Goal: Task Accomplishment & Management: Use online tool/utility

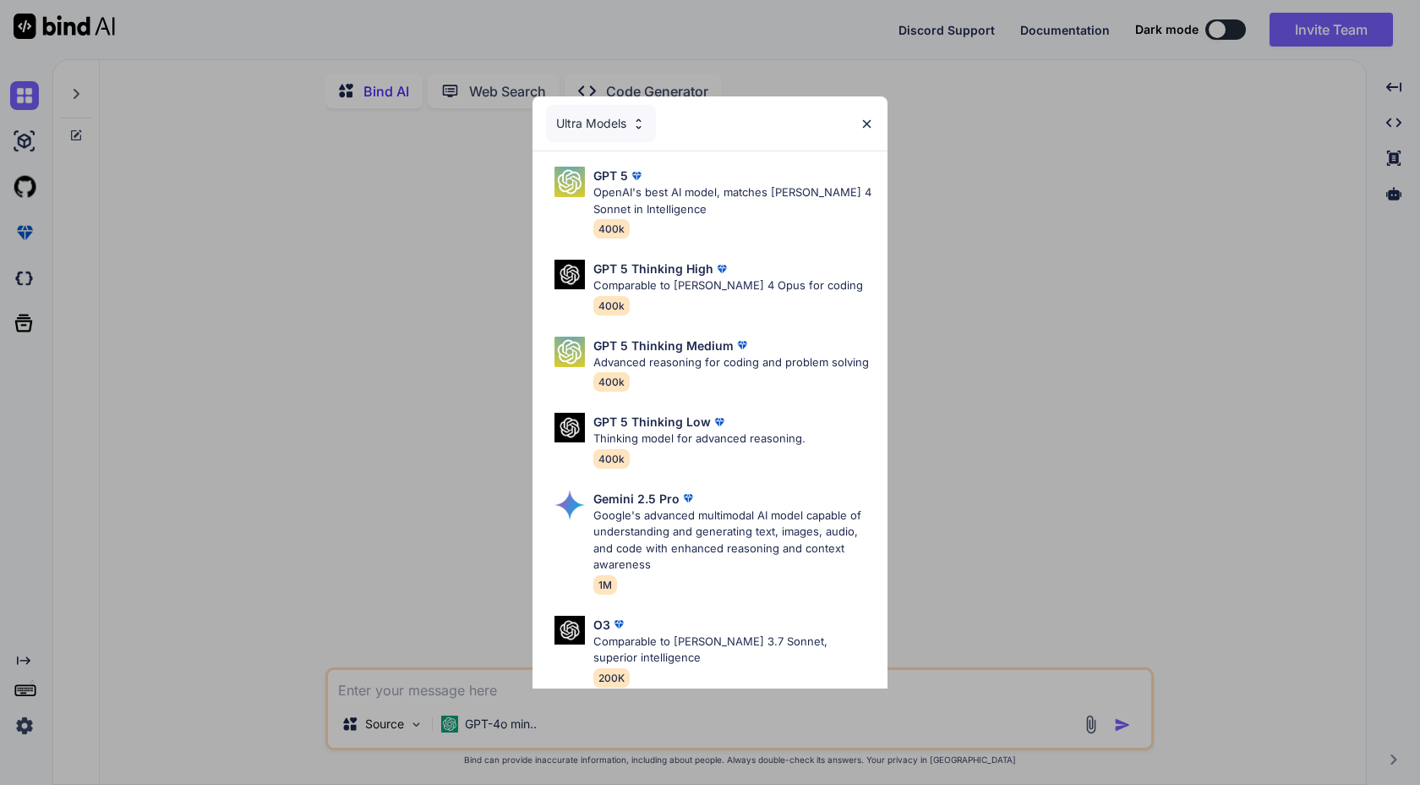
click at [868, 129] on img at bounding box center [867, 124] width 14 height 14
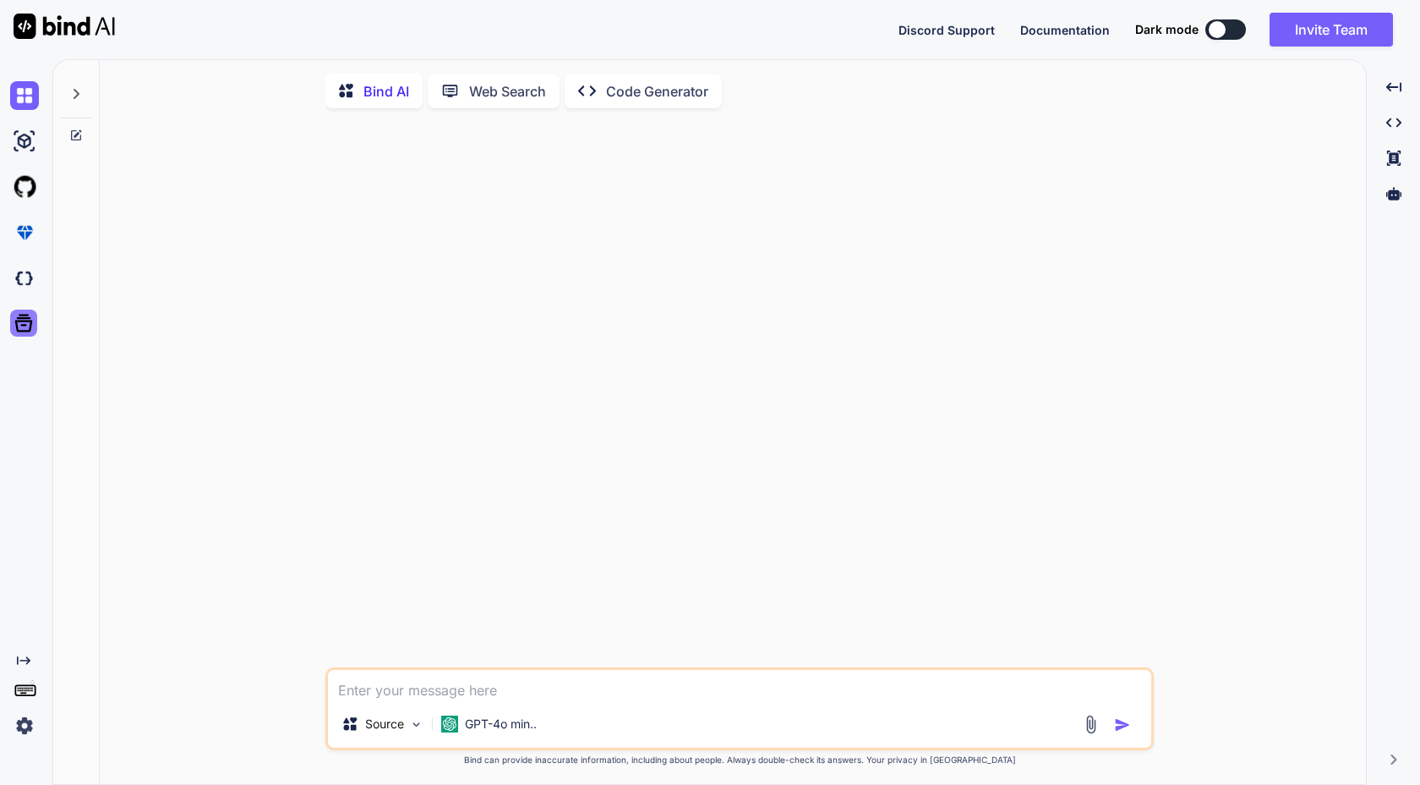
click at [22, 318] on icon at bounding box center [24, 324] width 18 height 18
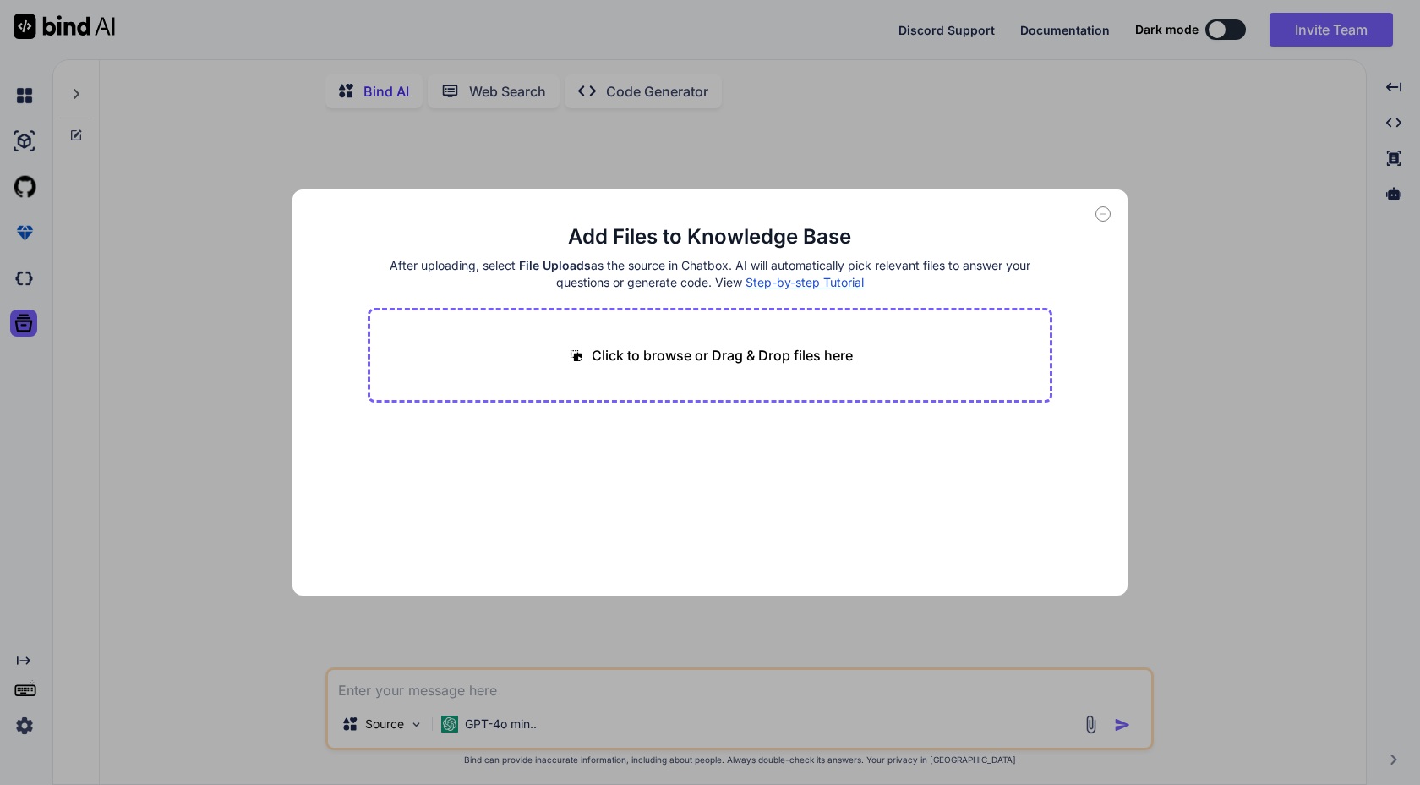
click at [414, 173] on div "Add Files to Knowledge Base After uploading, select File Uploads as the source …" at bounding box center [710, 392] width 1420 height 785
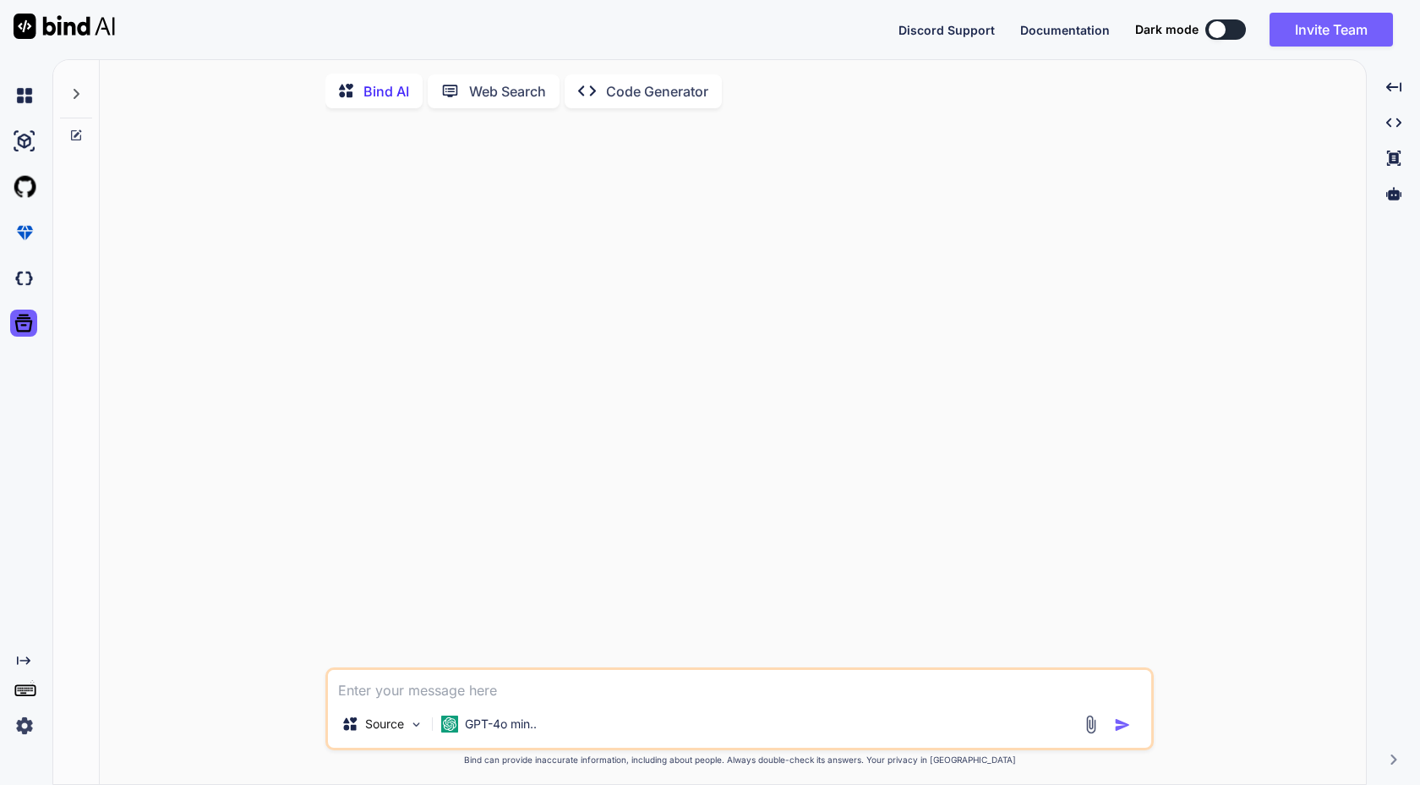
click at [82, 35] on img at bounding box center [64, 26] width 101 height 25
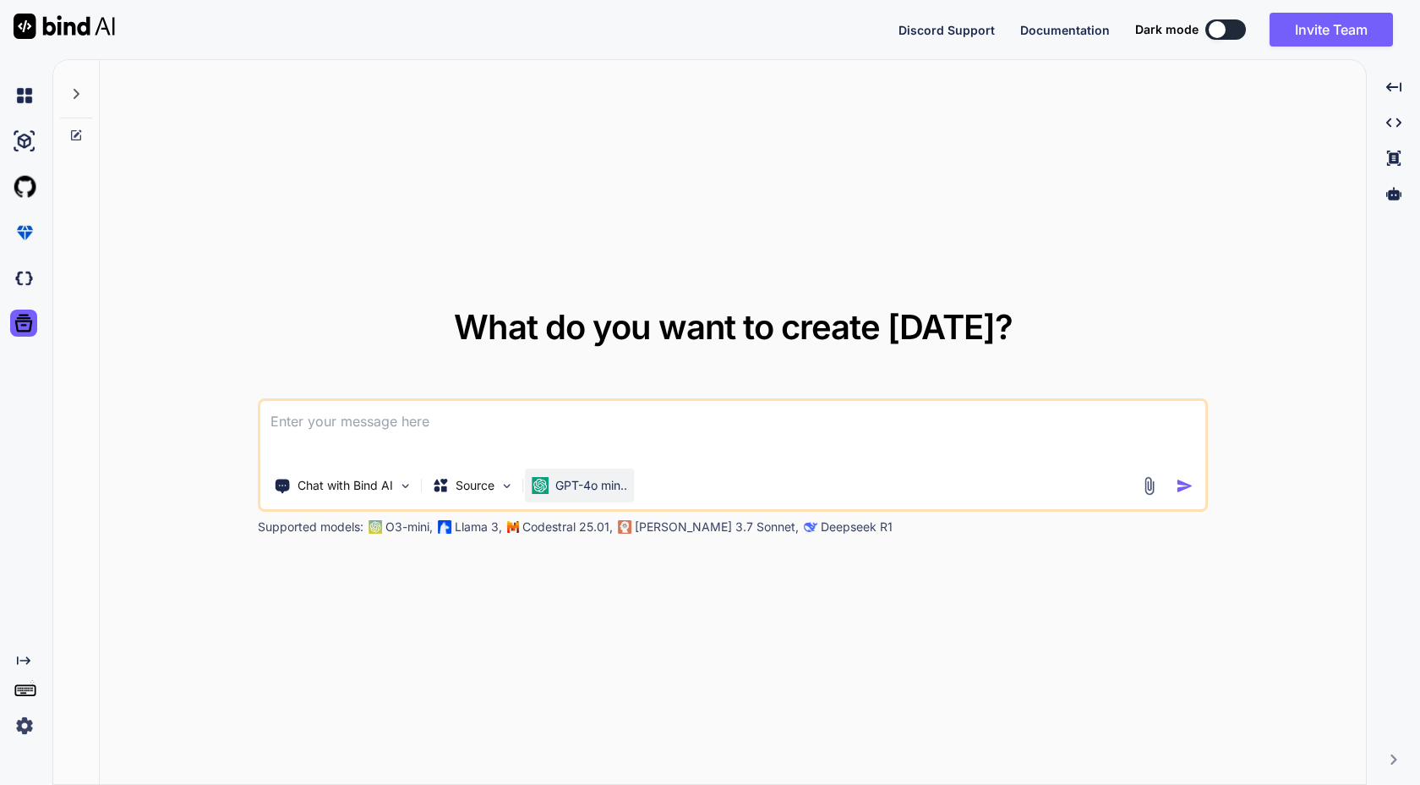
click at [607, 483] on p "GPT-4o min.." at bounding box center [591, 485] width 72 height 17
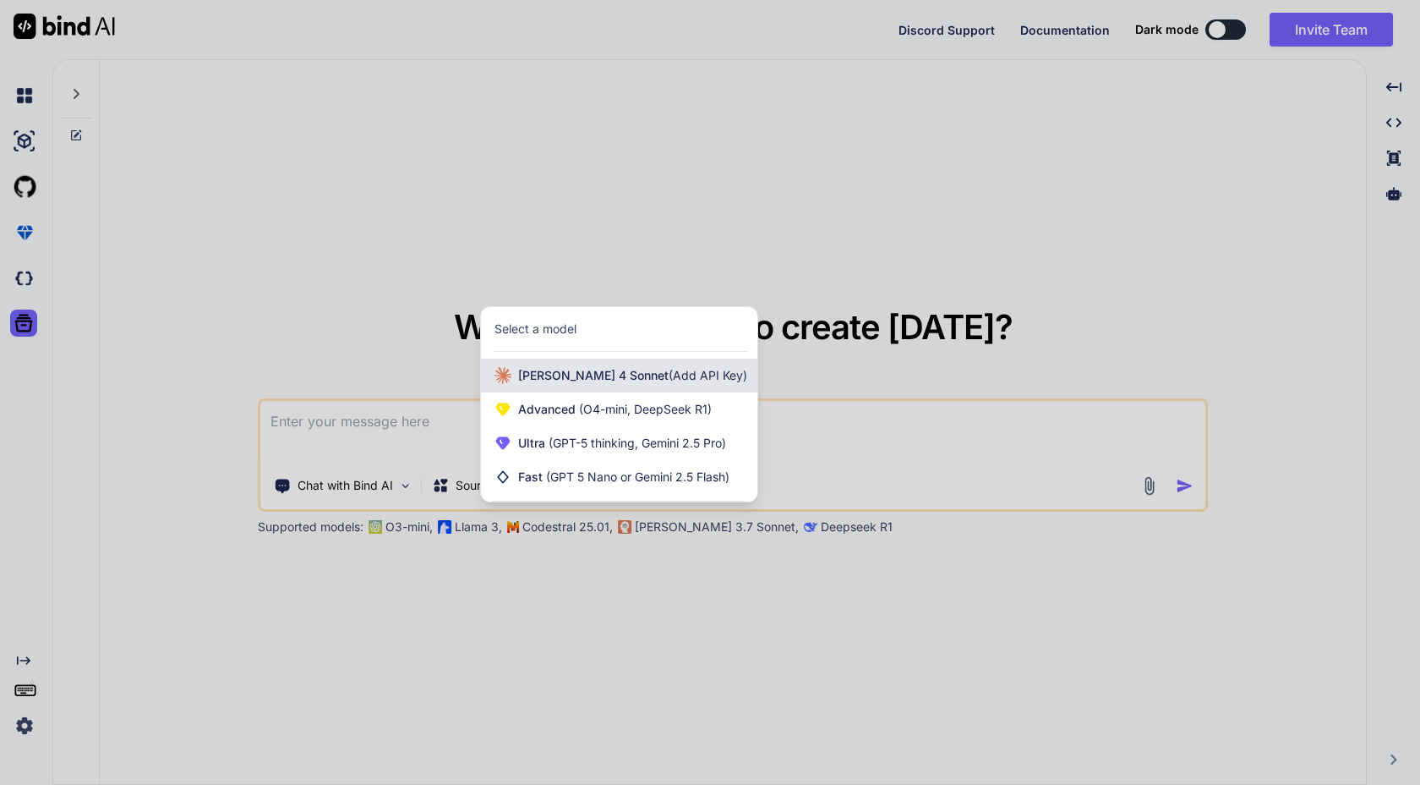
click at [675, 385] on div "[PERSON_NAME] 4 Sonnet (Add API Key)" at bounding box center [619, 375] width 276 height 34
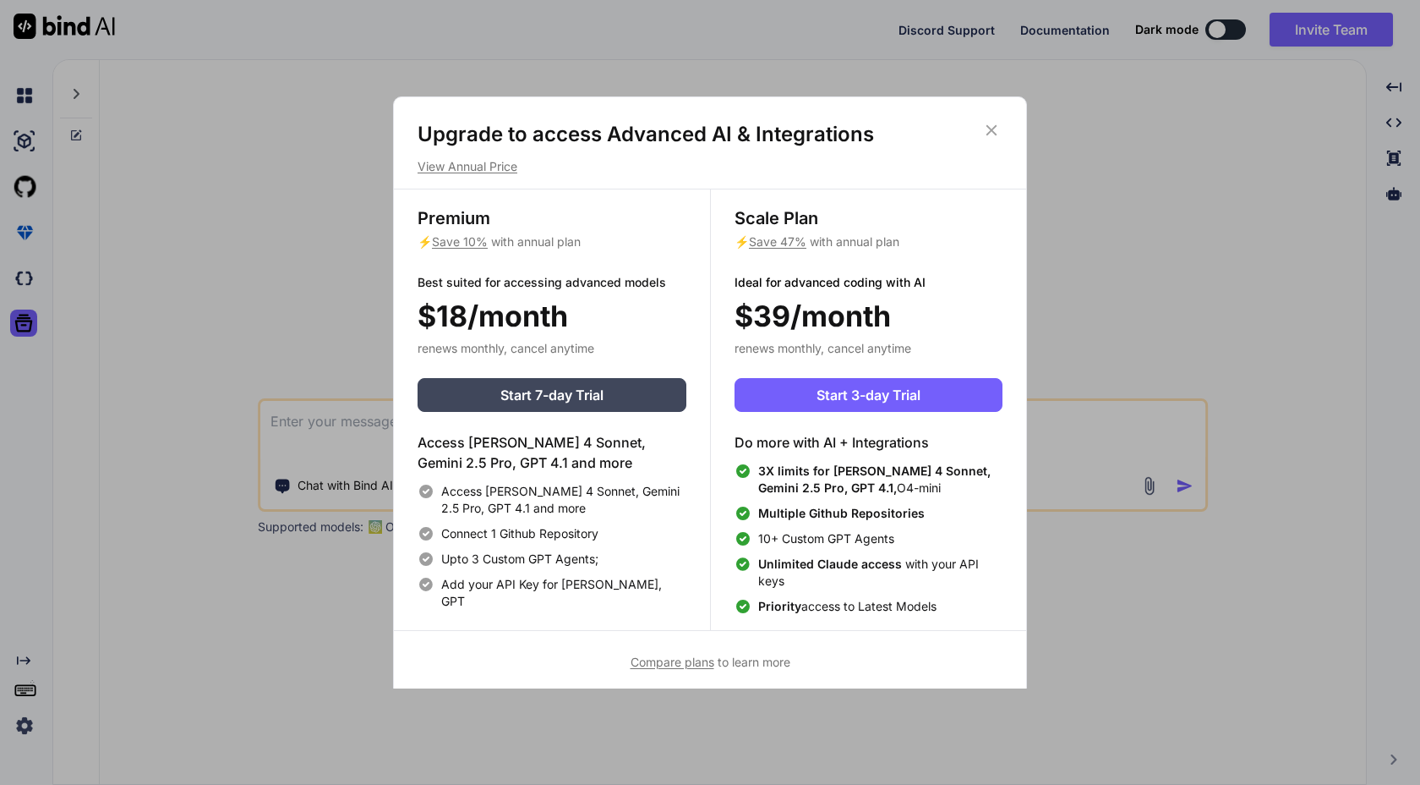
click at [994, 126] on icon at bounding box center [992, 130] width 11 height 11
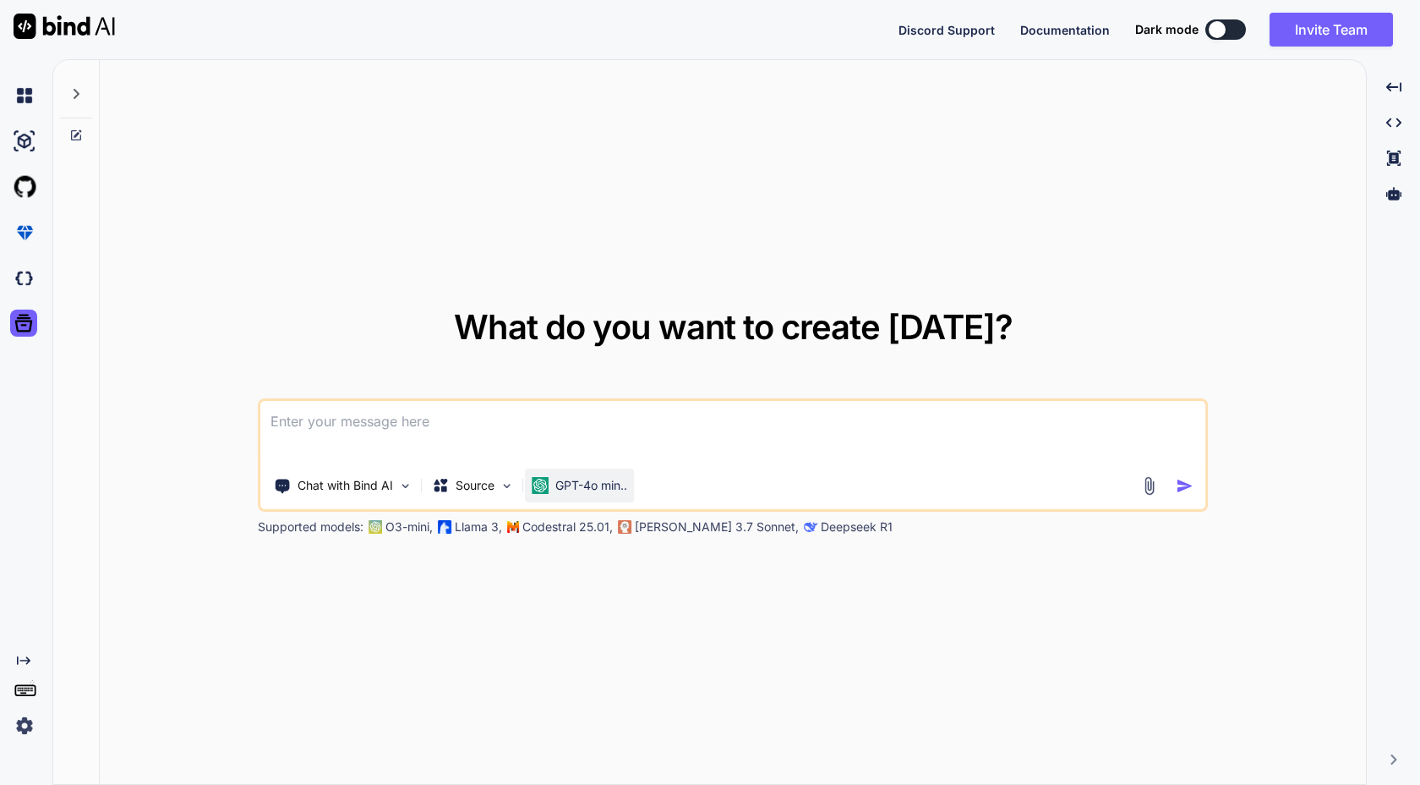
click at [596, 484] on p "GPT-4o min.." at bounding box center [591, 485] width 72 height 17
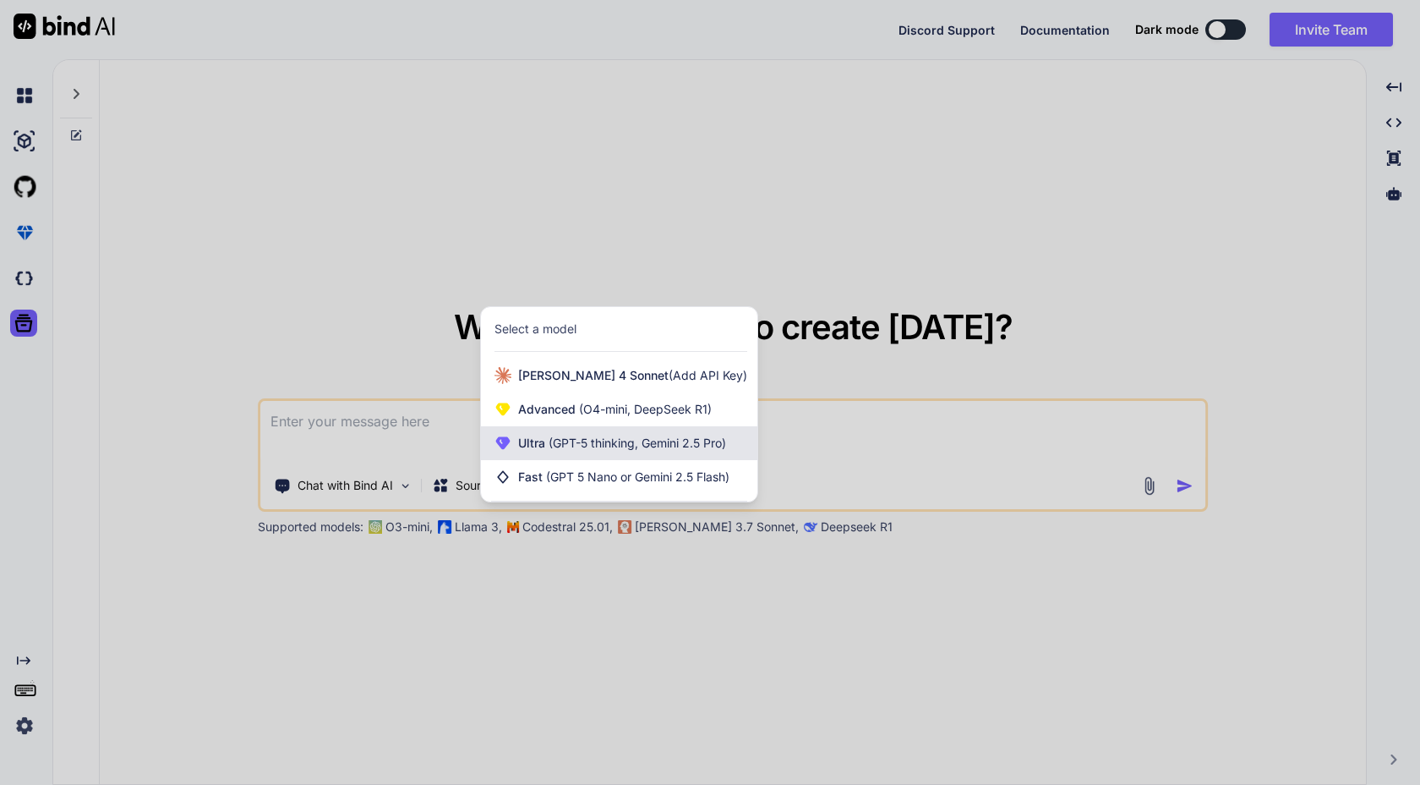
click at [640, 448] on span "(GPT-5 thinking, Gemini 2.5 Pro)" at bounding box center [635, 442] width 181 height 14
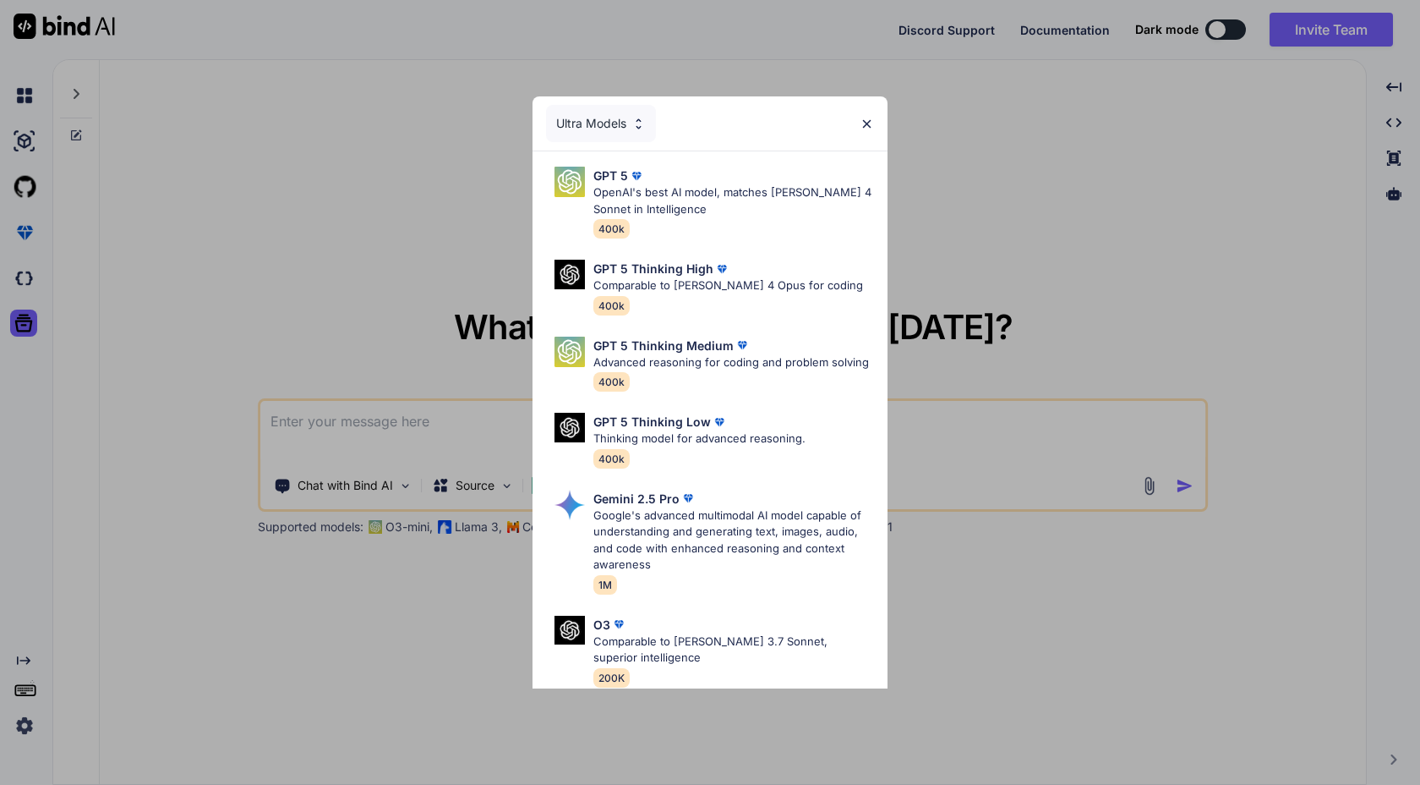
click at [872, 127] on img at bounding box center [867, 124] width 14 height 14
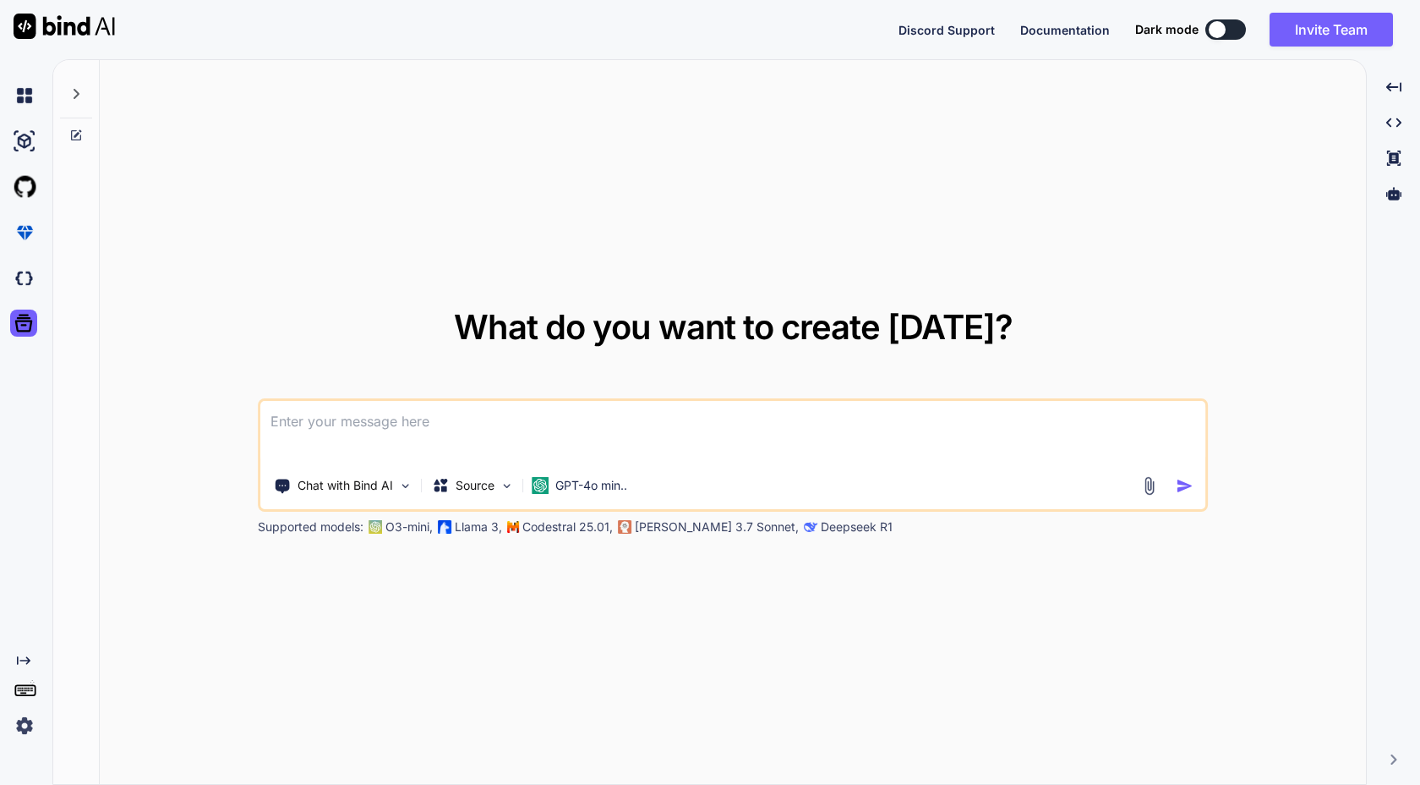
click at [421, 419] on textarea at bounding box center [732, 432] width 945 height 63
click at [371, 479] on p "Chat with Bind AI" at bounding box center [346, 485] width 96 height 17
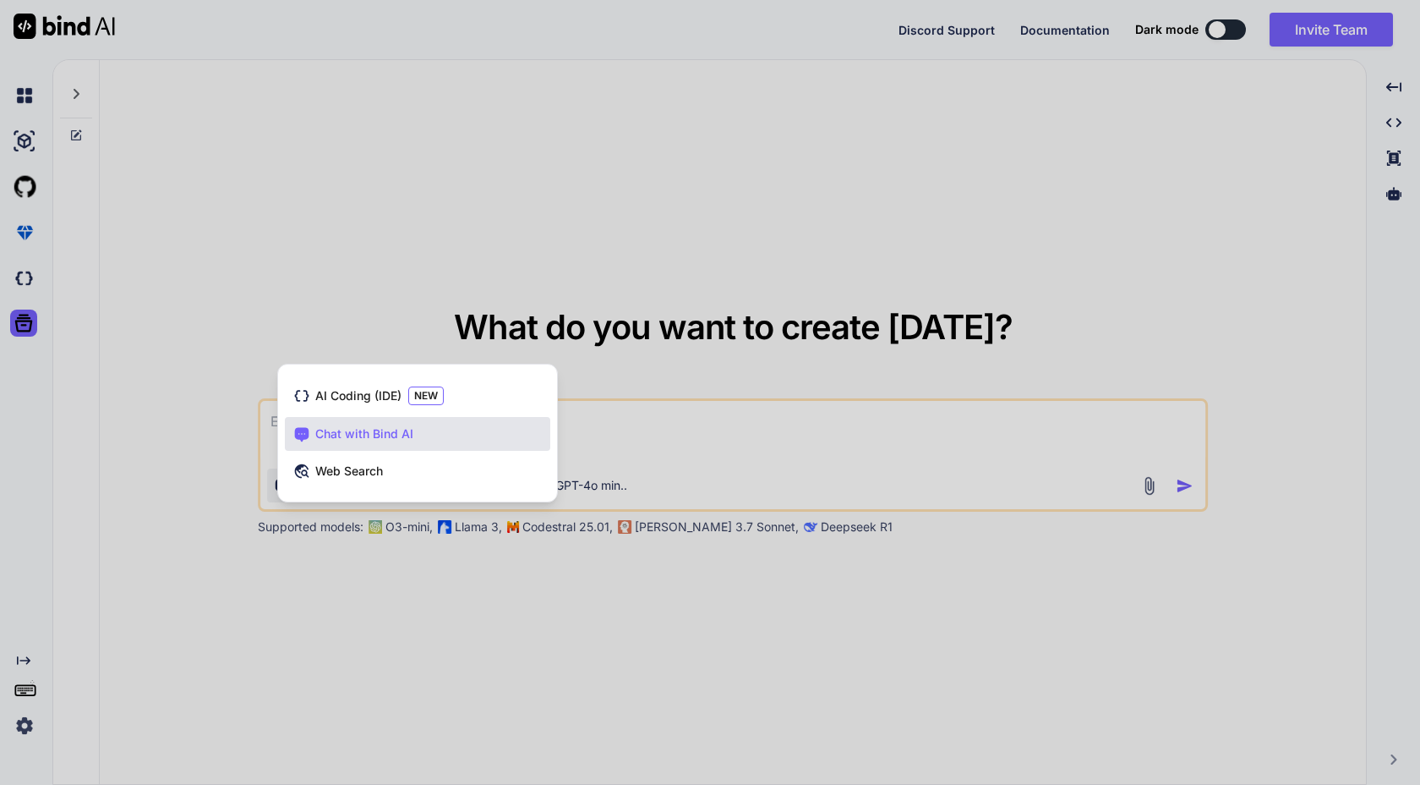
click at [421, 565] on div at bounding box center [710, 392] width 1420 height 785
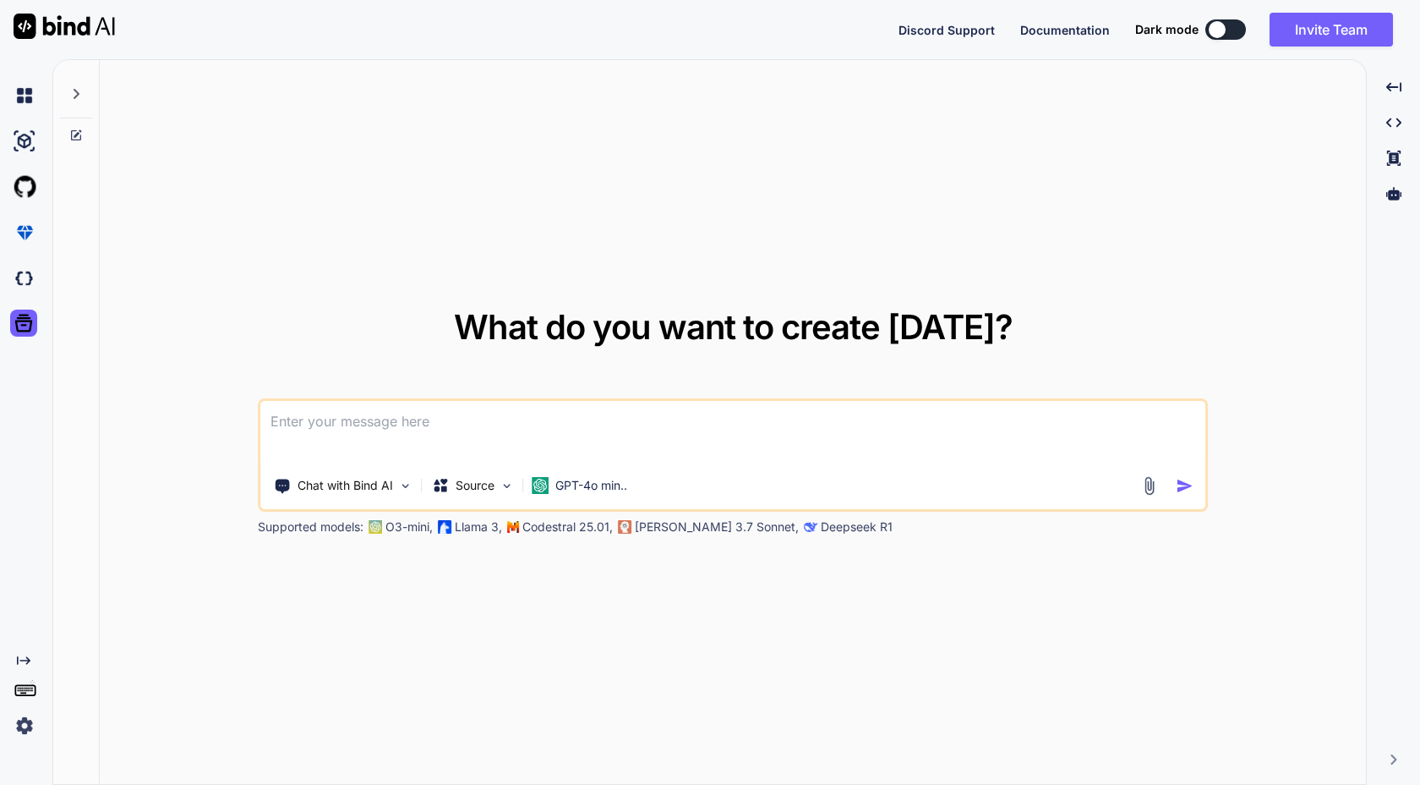
click at [1335, 10] on div "Discord Support Documentation Dark mode Invite Team Created with Pixso." at bounding box center [710, 29] width 1420 height 59
click at [1321, 23] on button "Invite Team" at bounding box center [1331, 30] width 123 height 34
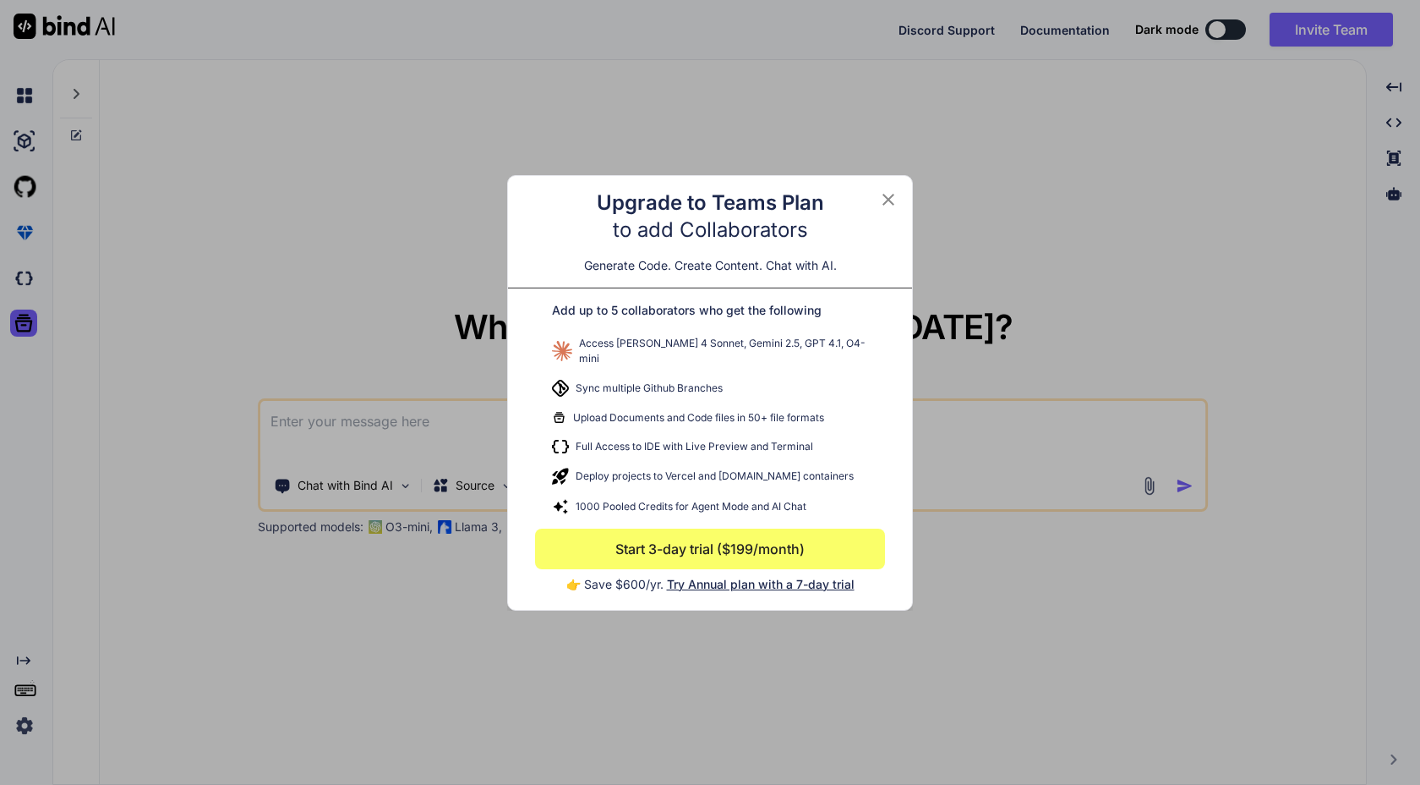
click at [891, 223] on div "Upgrade to Teams Plan to add Collaborators Generate Code. Create Content. Chat …" at bounding box center [710, 238] width 404 height 99
click at [875, 190] on div "Upgrade to Teams Plan to add Collaborators Generate Code. Create Content. Chat …" at bounding box center [710, 393] width 404 height 434
click at [879, 193] on div "Upgrade to Teams Plan to add Collaborators Generate Code. Create Content. Chat …" at bounding box center [710, 393] width 404 height 434
click at [891, 201] on icon at bounding box center [889, 199] width 12 height 12
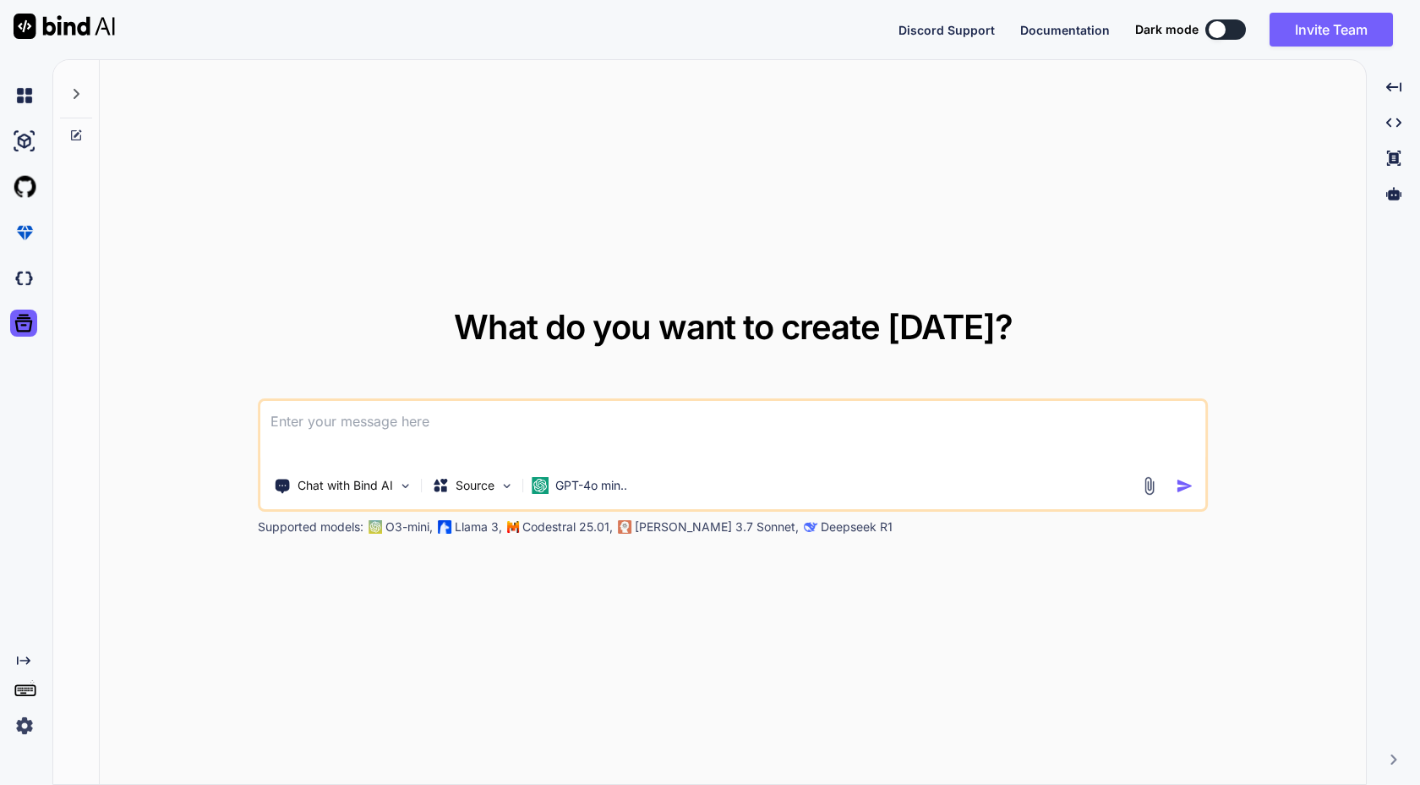
click at [25, 727] on img at bounding box center [24, 725] width 29 height 29
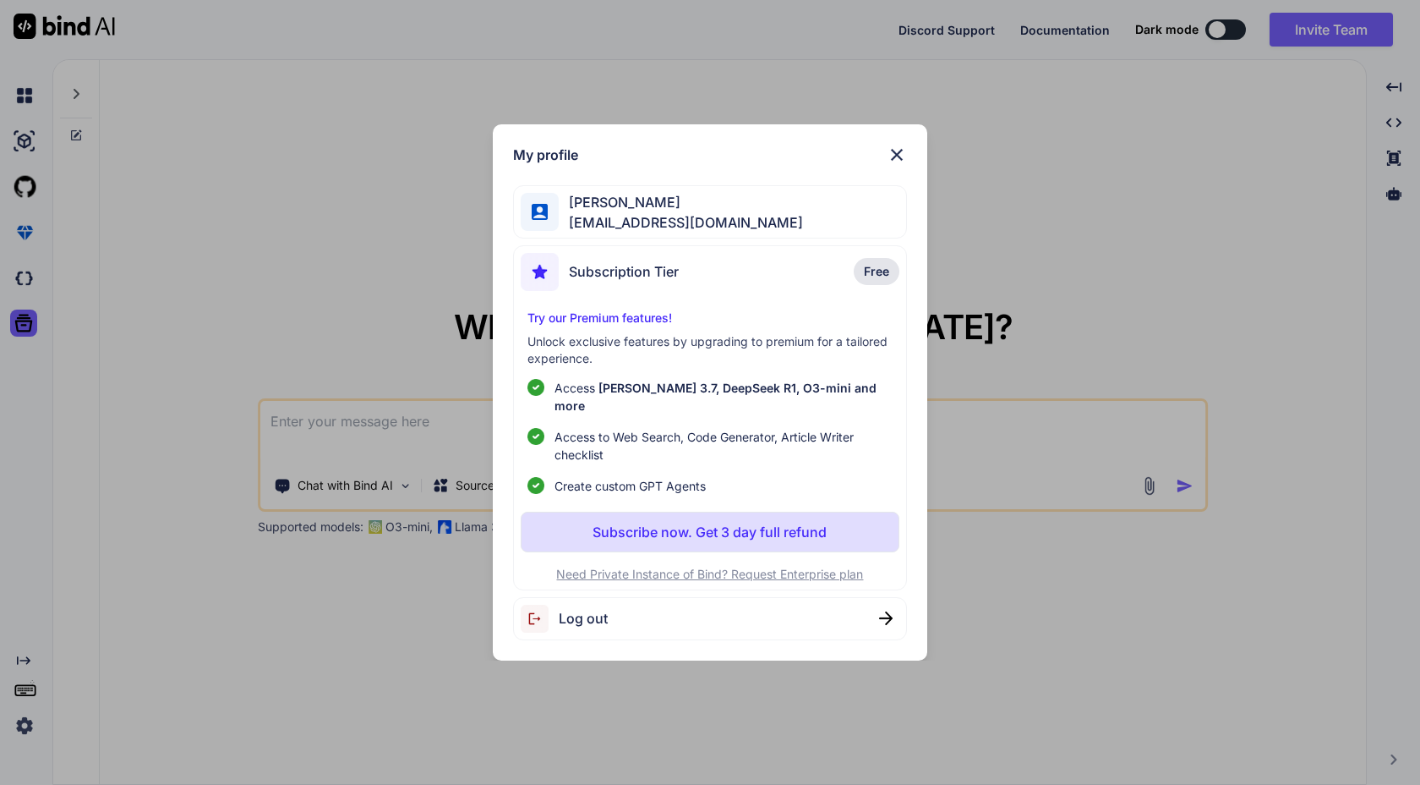
click at [720, 216] on div "[PERSON_NAME] [PERSON_NAME][EMAIL_ADDRESS][DOMAIN_NAME]" at bounding box center [709, 211] width 393 height 53
click at [900, 161] on img at bounding box center [897, 155] width 20 height 20
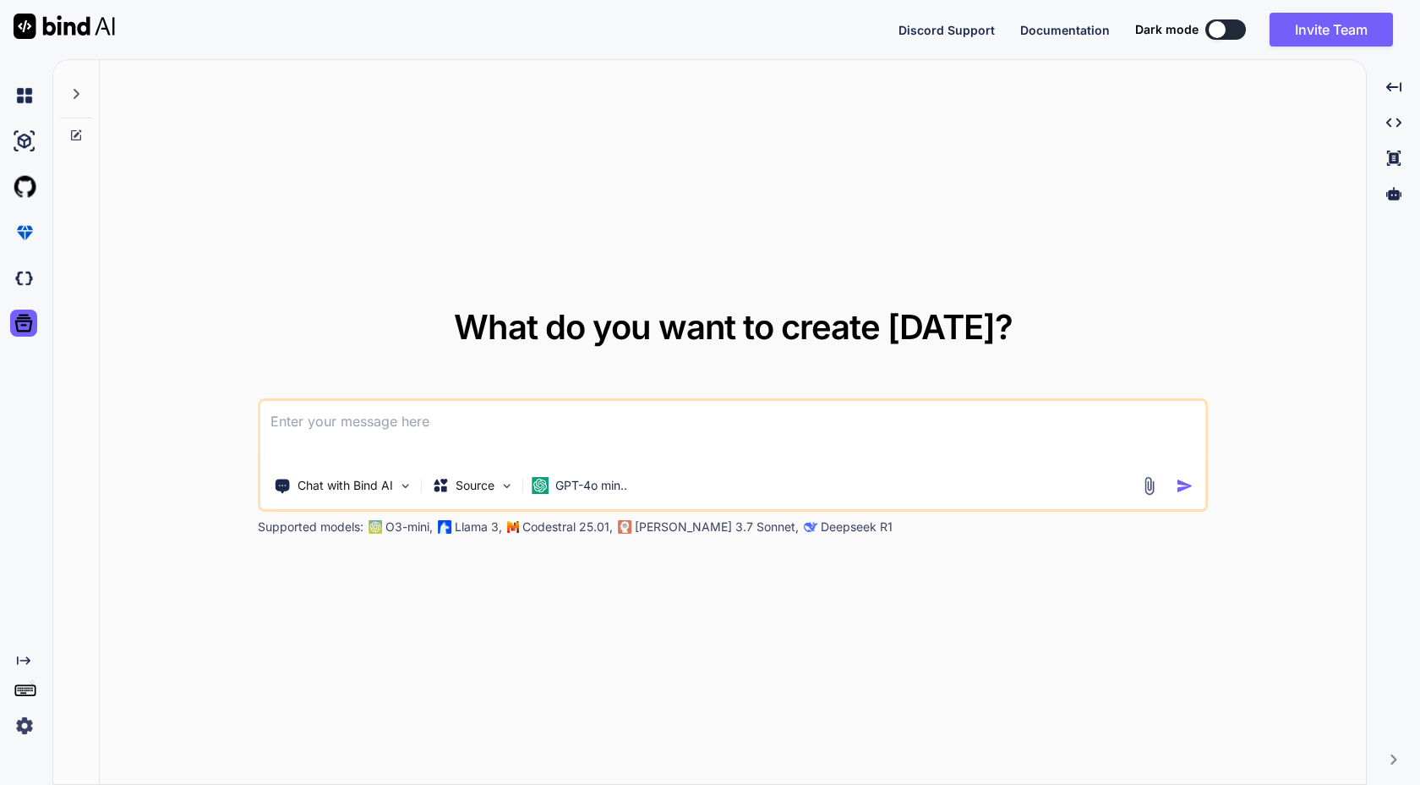
click at [452, 418] on textarea at bounding box center [732, 432] width 945 height 63
type textarea "x"
type textarea "[PERSON_NAME]"
type textarea "x"
type textarea "Kann"
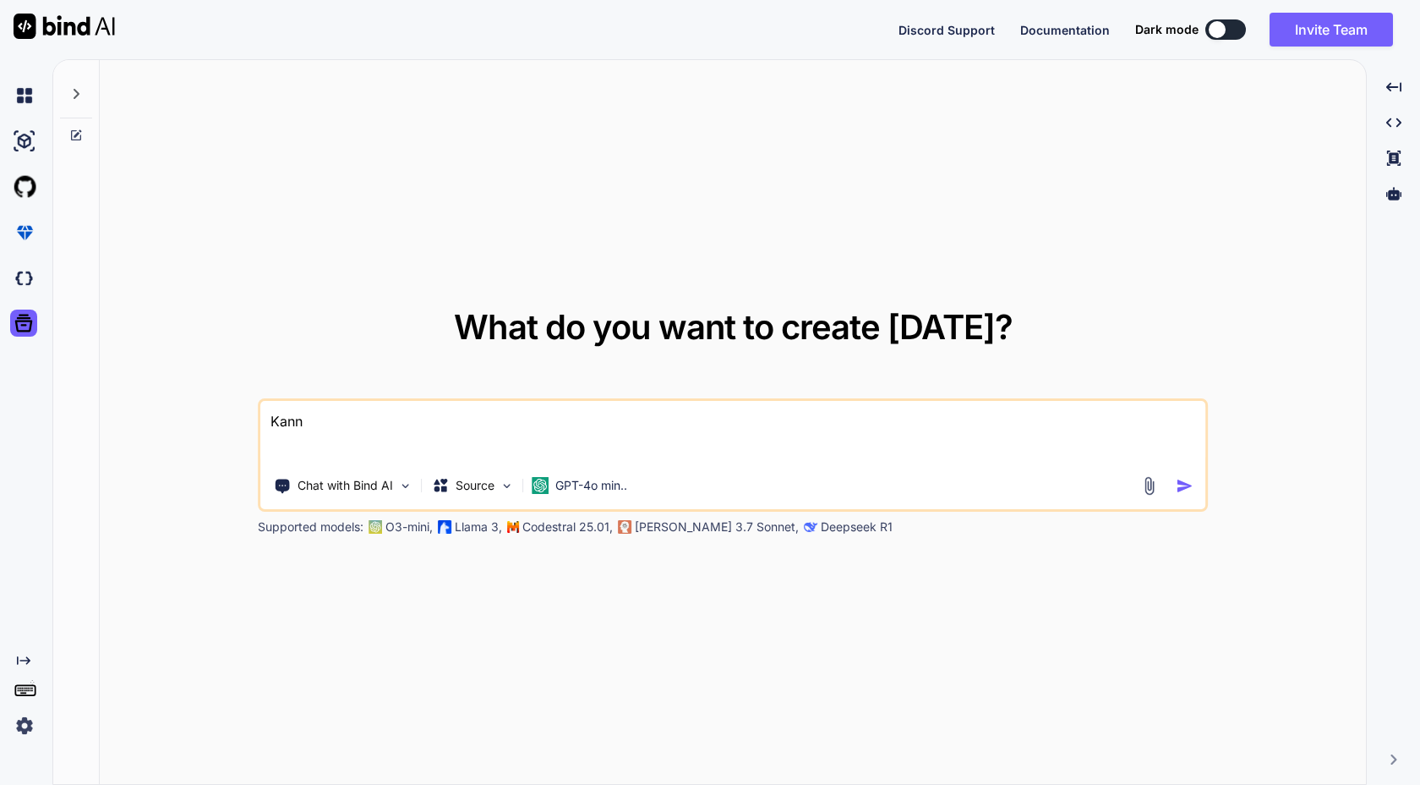
type textarea "x"
type textarea "Kannst du mir"
type textarea "x"
type textarea "Kannst du mir bitte"
type textarea "x"
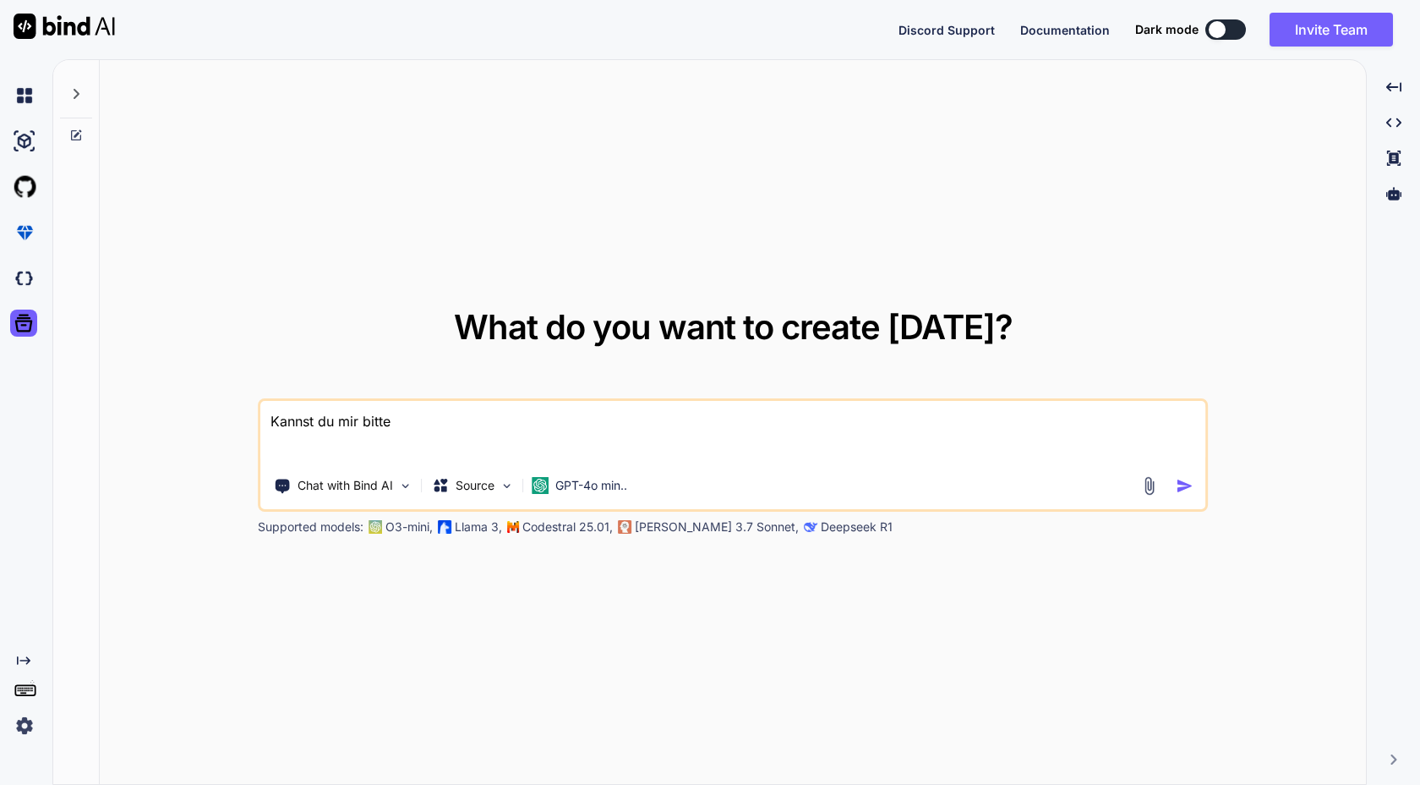
type textarea "Kannst du mir bitte mal"
type textarea "x"
type textarea "Kannst du mir bitte mal diese"
type textarea "x"
type textarea "Kannst du mir bitte mal diese LAN"
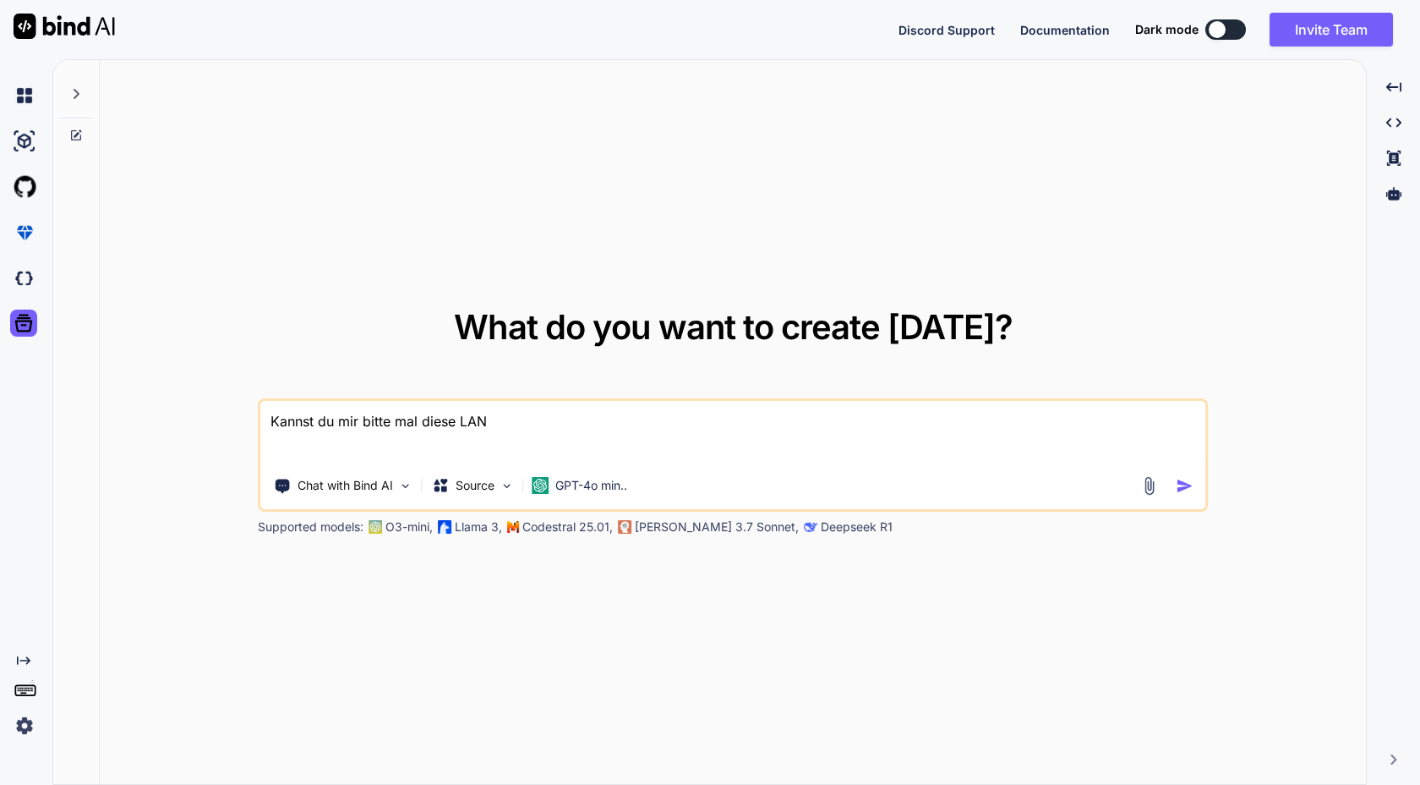
type textarea "x"
type textarea "Kannst du mir bitte mal diese LAN Page"
type textarea "x"
type textarea "Kannst du mir bitte mal diese Lenting Page"
type textarea "x"
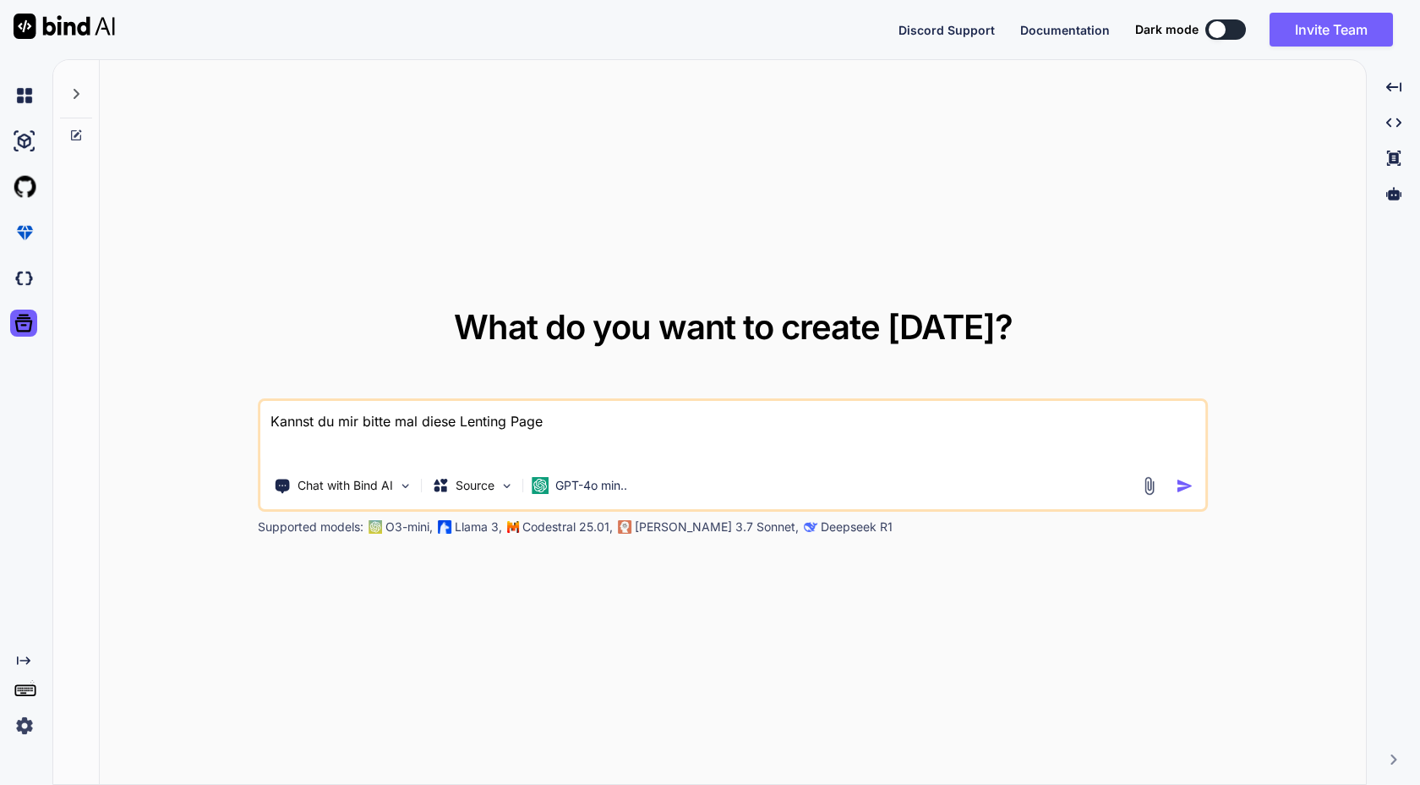
type textarea "Kannst du mir bitte mal diese Lentingpage nach"
type textarea "x"
click at [534, 285] on div "What do you want to create [DATE]? Kannst du mir bitte mal diese Lenting Page n…" at bounding box center [733, 422] width 1266 height 725
click at [660, 422] on textarea "Kannst du mir bitte mal diese Lenting Page nachbauen?" at bounding box center [732, 432] width 945 height 63
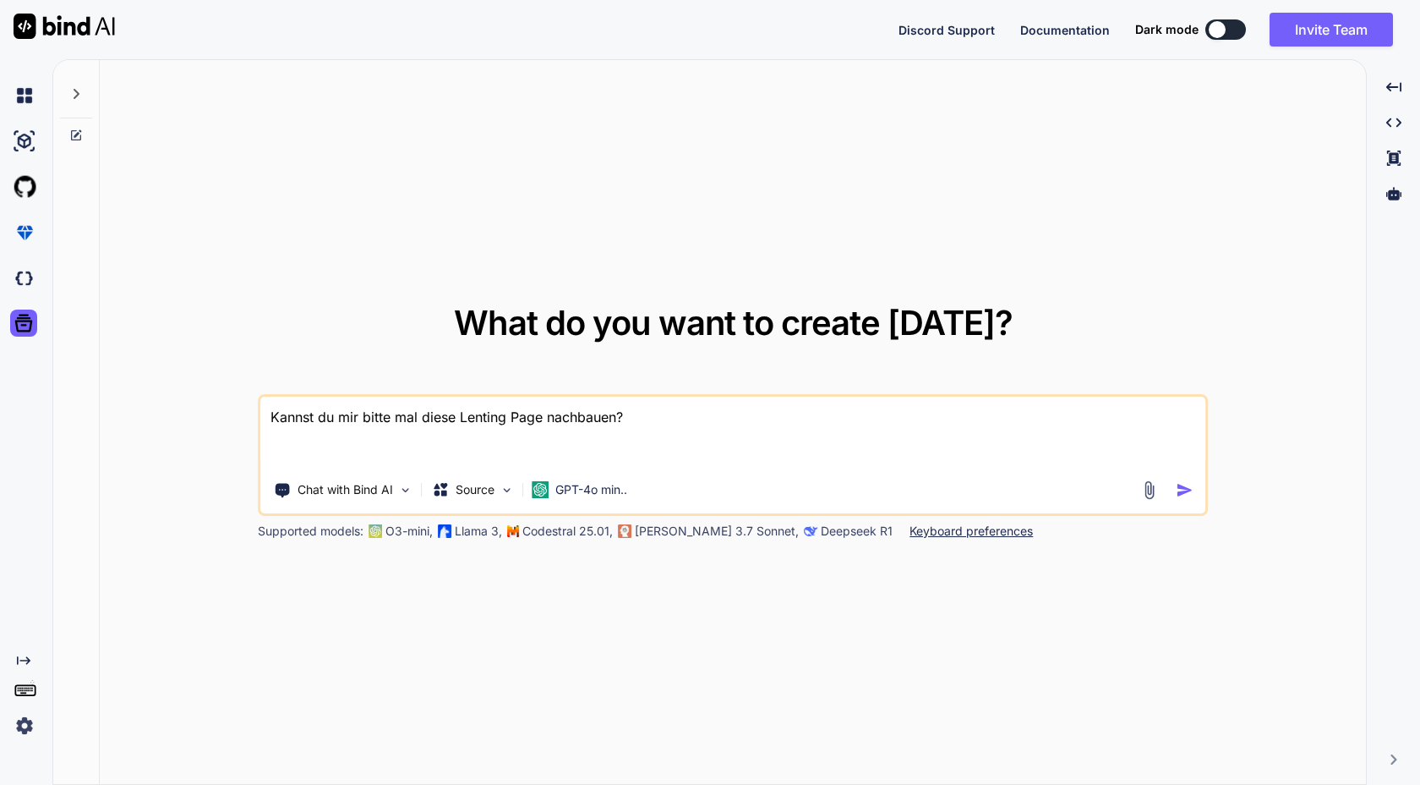
paste textarea "[URL][DOMAIN_NAME]"
type textarea "Kannst du mir bitte mal diese Lenting Page nachbauen? [URL][DOMAIN_NAME]"
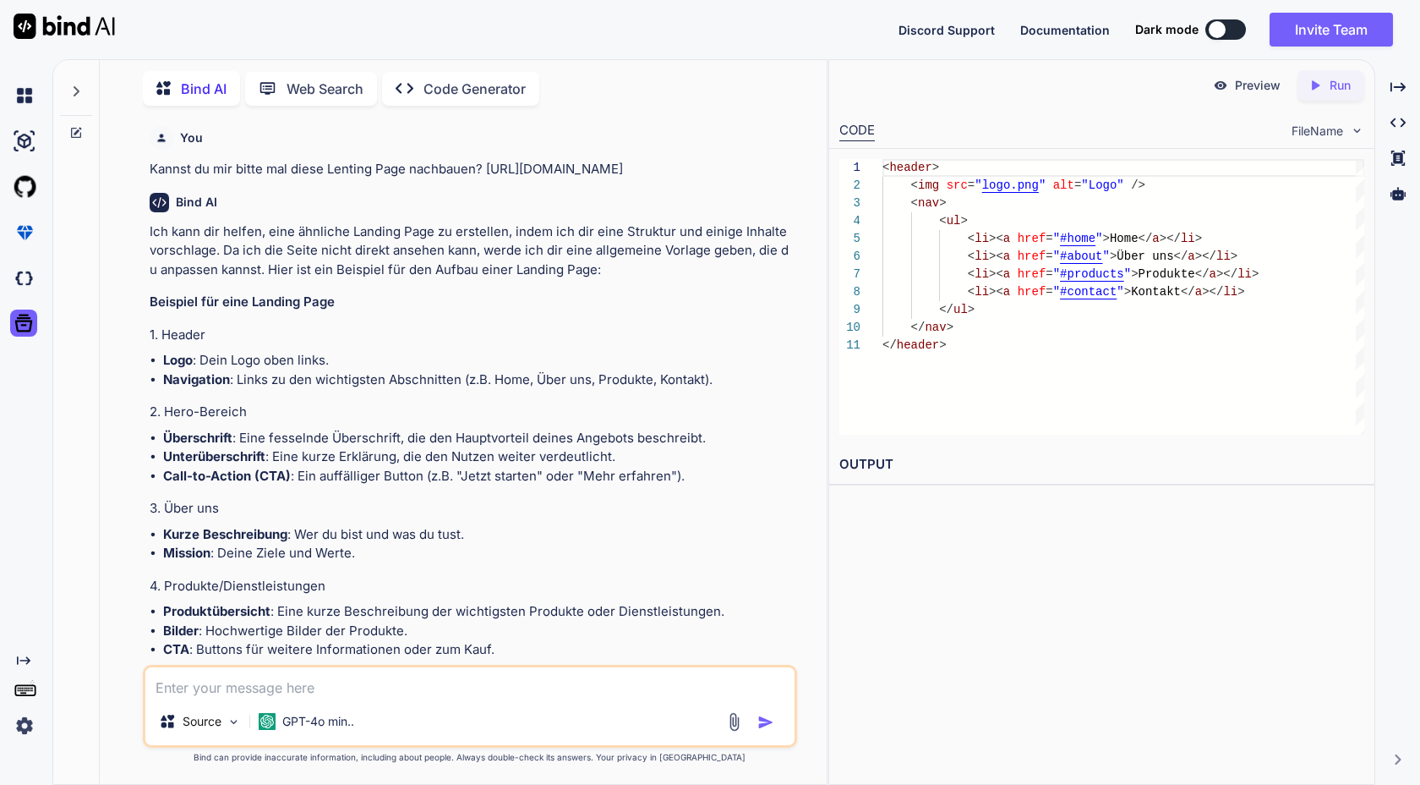
scroll to position [1, 0]
click at [1228, 86] on div "Preview" at bounding box center [1247, 85] width 95 height 30
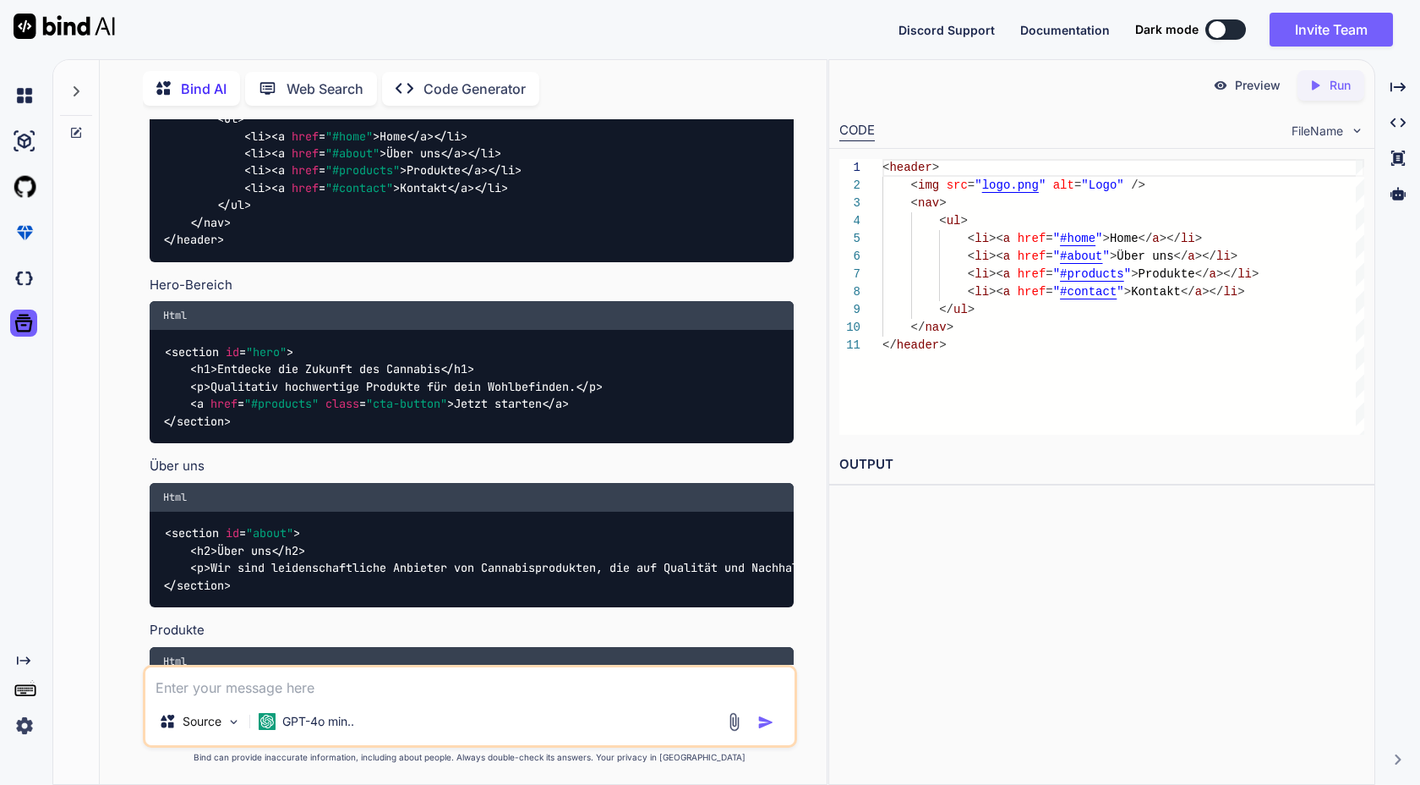
scroll to position [1622, 0]
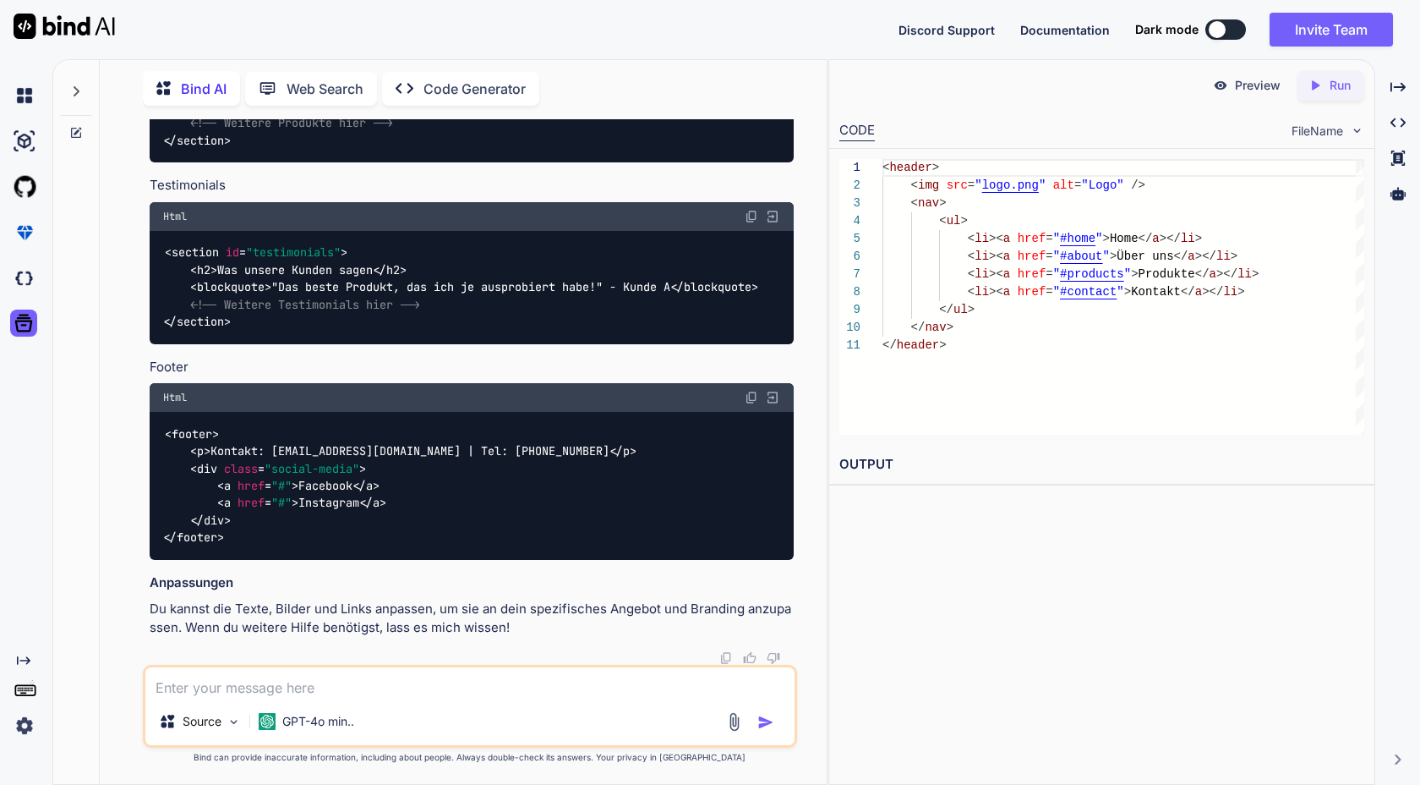
click at [302, 694] on textarea at bounding box center [469, 682] width 648 height 30
click at [432, 692] on textarea "Ne, ich hätte gern einfach mal ne [PERSON_NAME] von dieser LAN Page ob du die n…" at bounding box center [469, 682] width 648 height 30
type textarea "Ne, ich hätte gern einfach mal ne roh version von dieser LAN Page ob du die nac…"
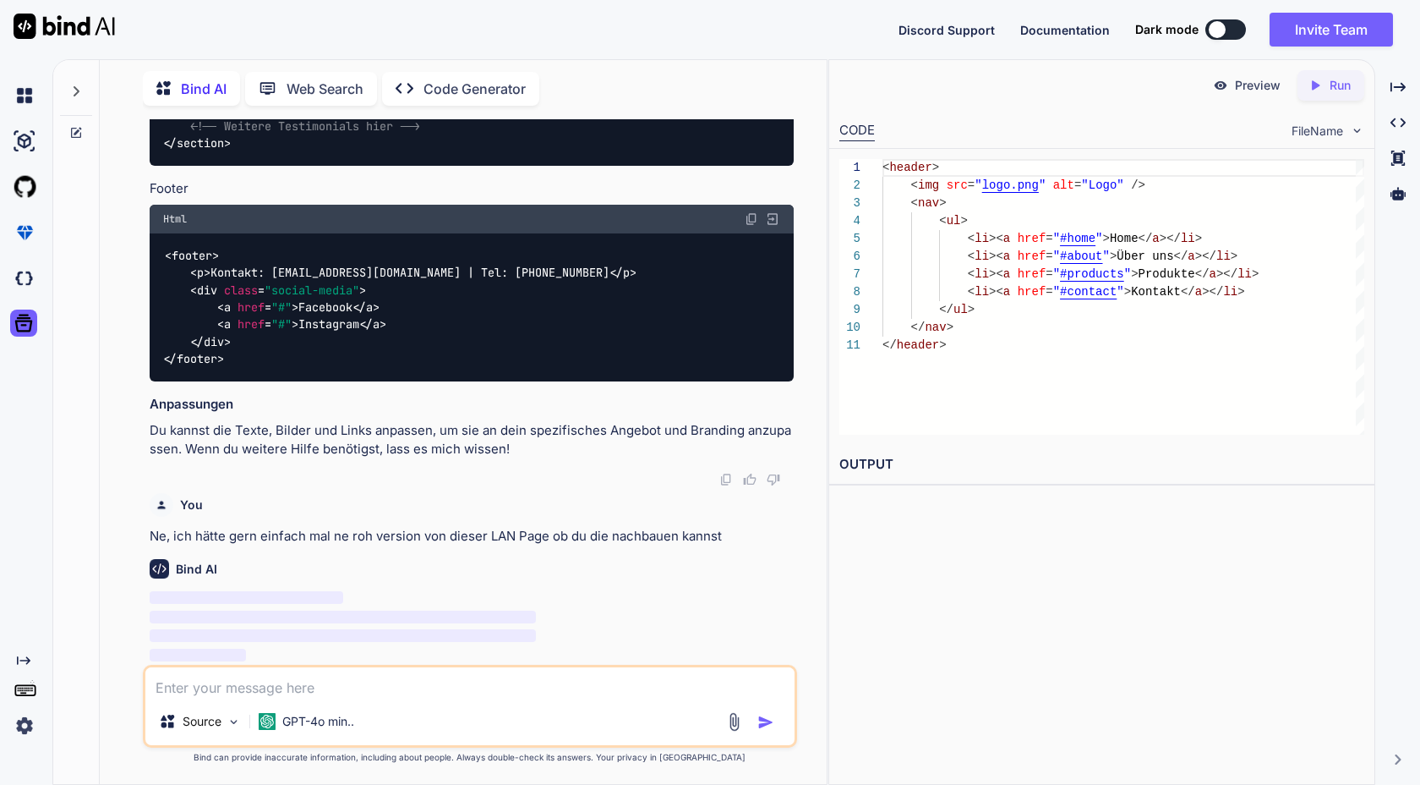
scroll to position [1801, 0]
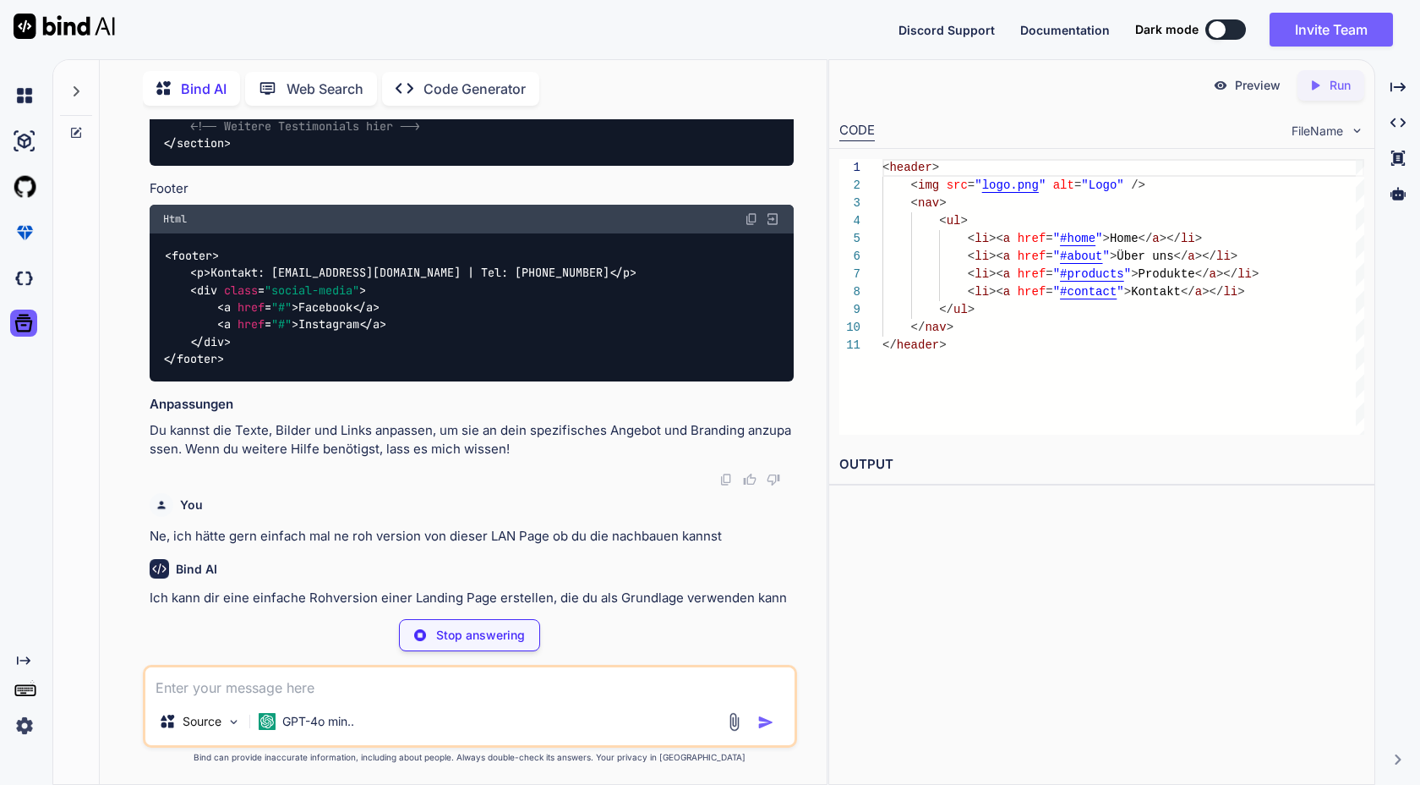
click at [1246, 88] on p "Preview" at bounding box center [1258, 85] width 46 height 17
click at [1222, 85] on img at bounding box center [1220, 85] width 15 height 15
click at [1343, 90] on p "Run" at bounding box center [1340, 85] width 21 height 17
click at [1061, 514] on div "Preview Created with Pixso. Run CODE FileName 1 2 3 4 5 6 7 8 9 10 11 < header …" at bounding box center [1102, 421] width 547 height 725
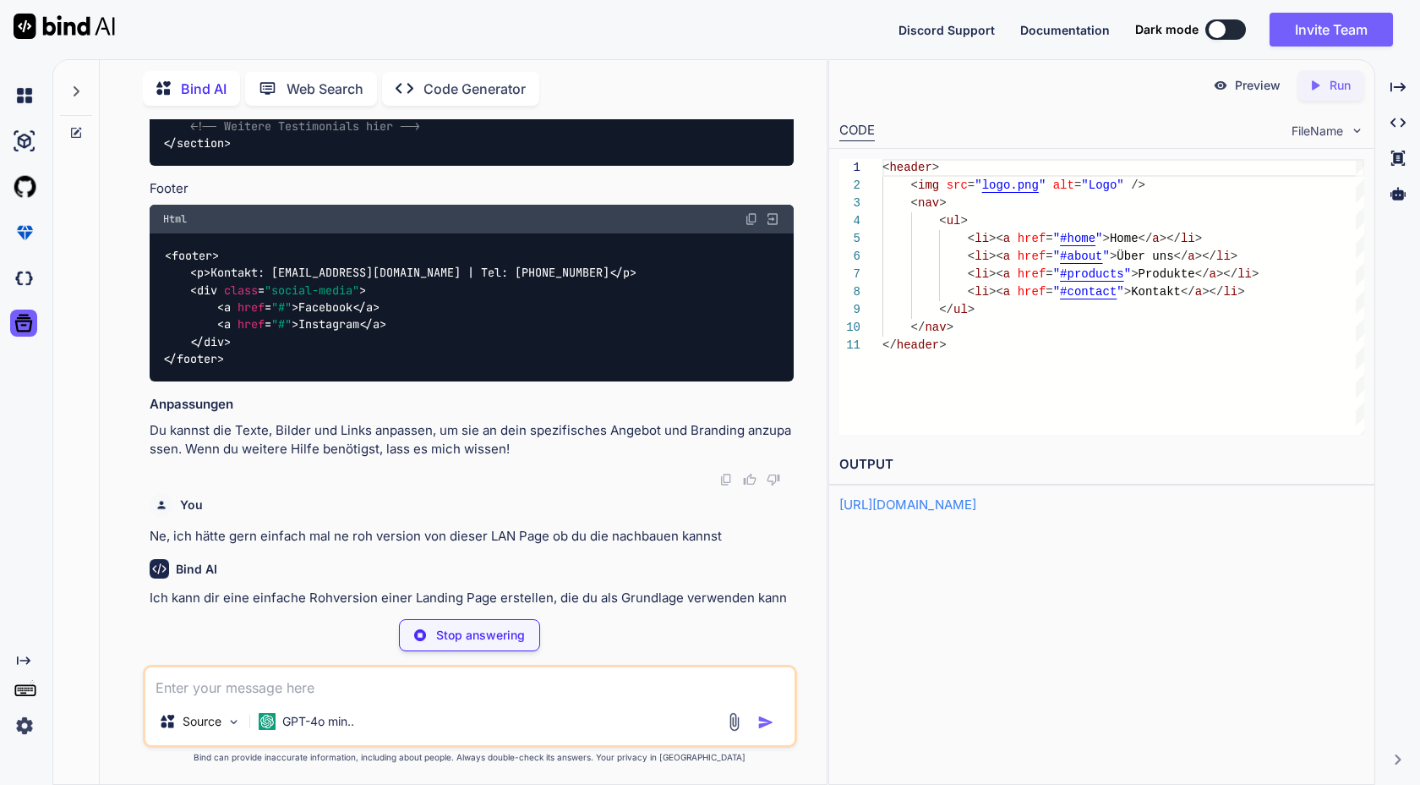
click at [976, 501] on link "[URL][DOMAIN_NAME]" at bounding box center [908, 504] width 137 height 16
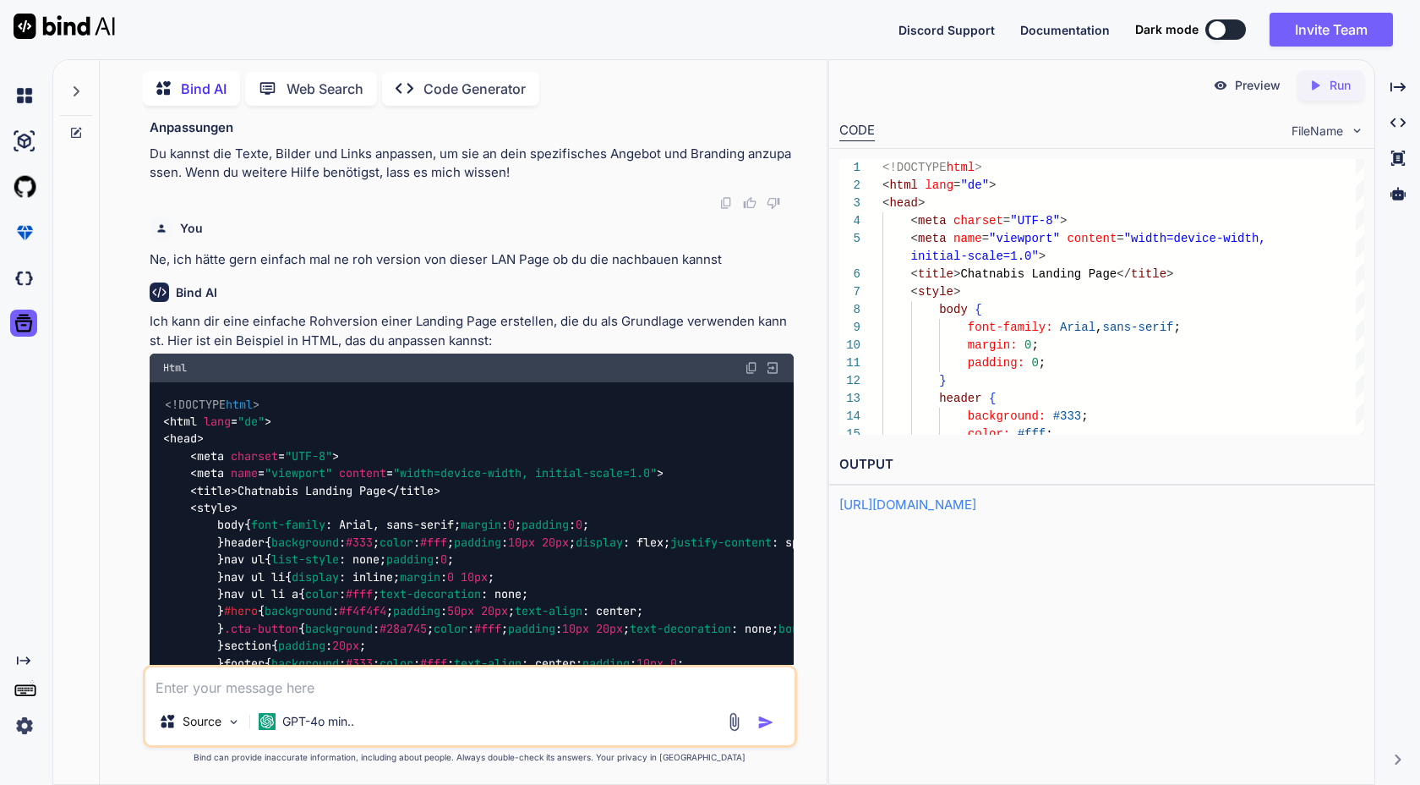
scroll to position [2136, 0]
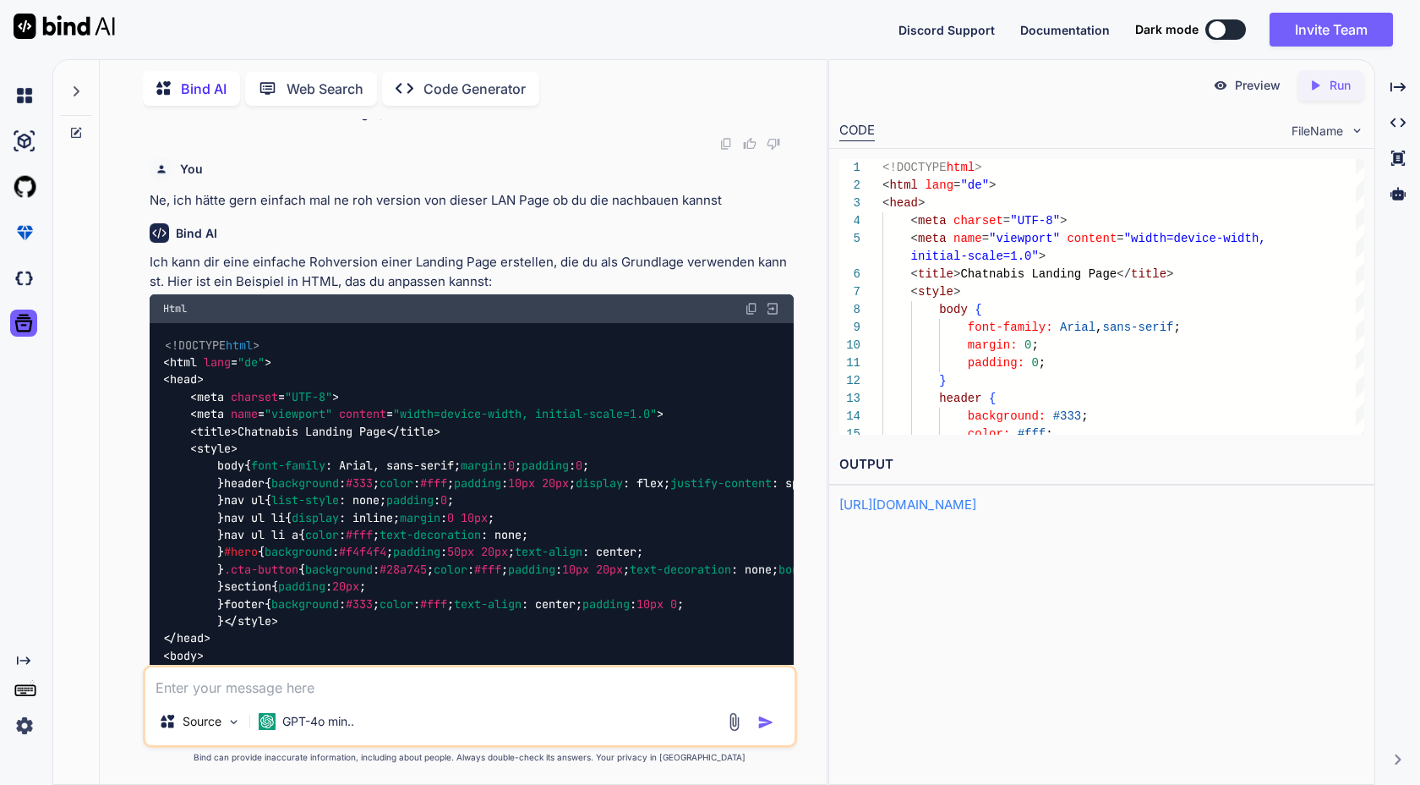
click at [1262, 85] on p "Preview" at bounding box center [1258, 85] width 46 height 17
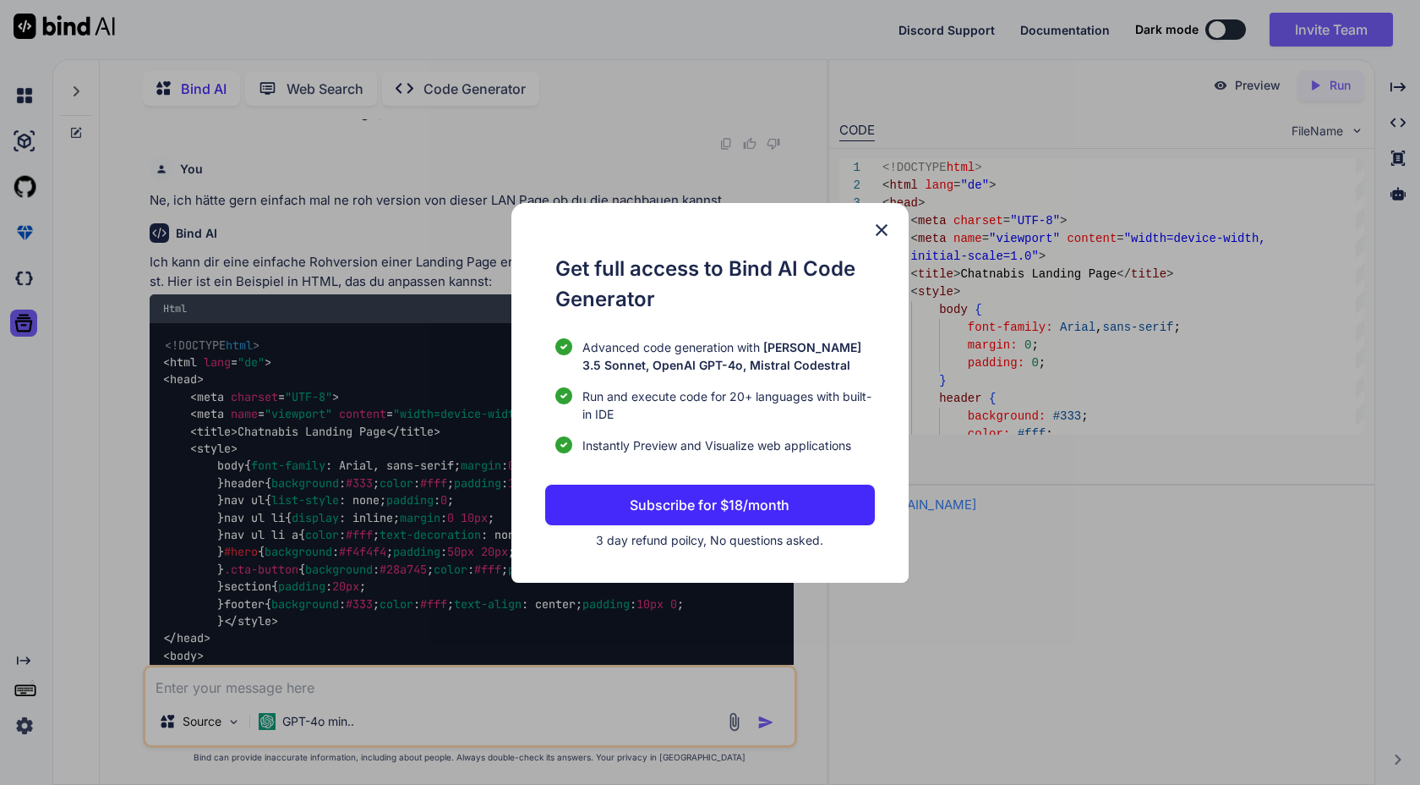
click at [885, 240] on div "Get full access to Bind AI Code Generator Advanced code generation with [PERSON…" at bounding box center [709, 393] width 397 height 380
click at [891, 223] on img at bounding box center [882, 230] width 20 height 20
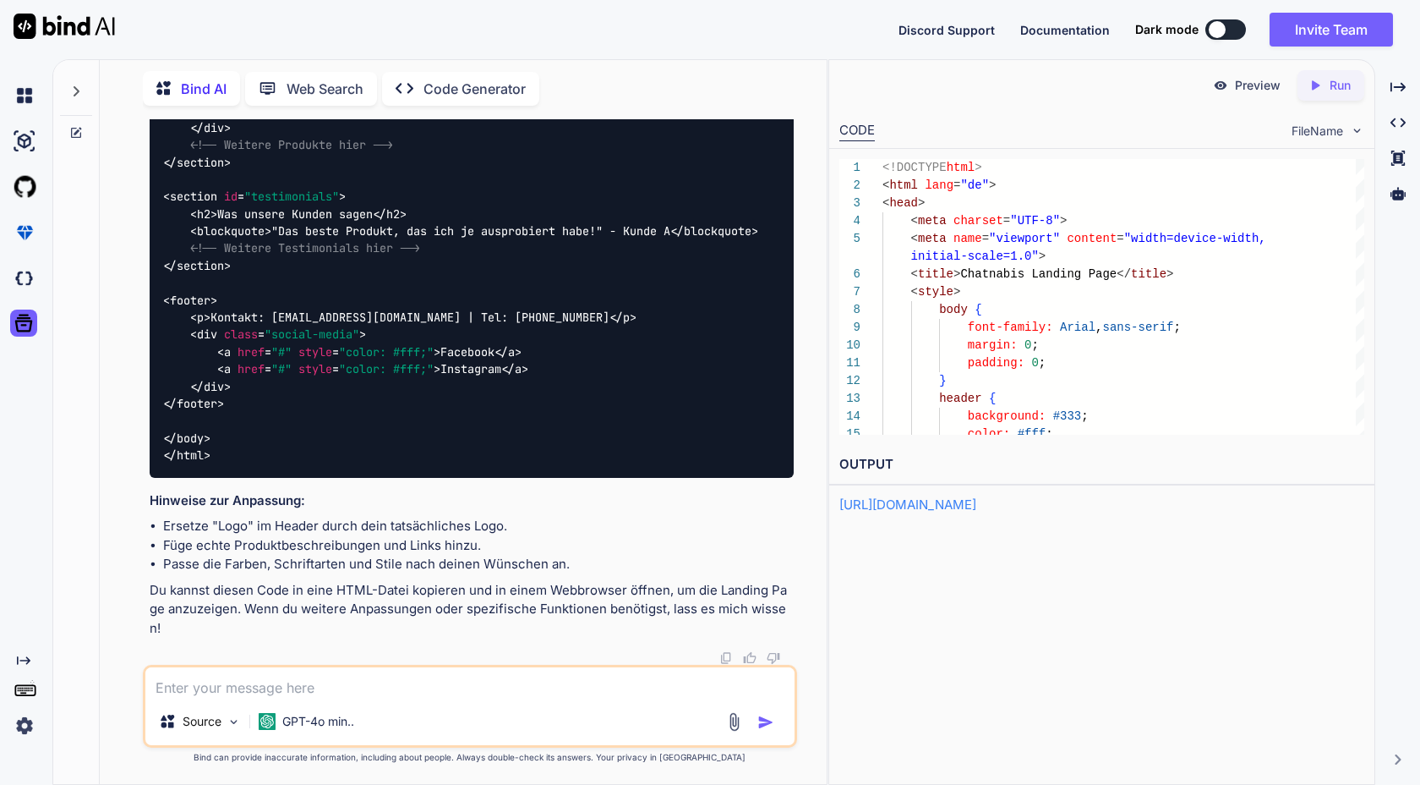
scroll to position [3904, 0]
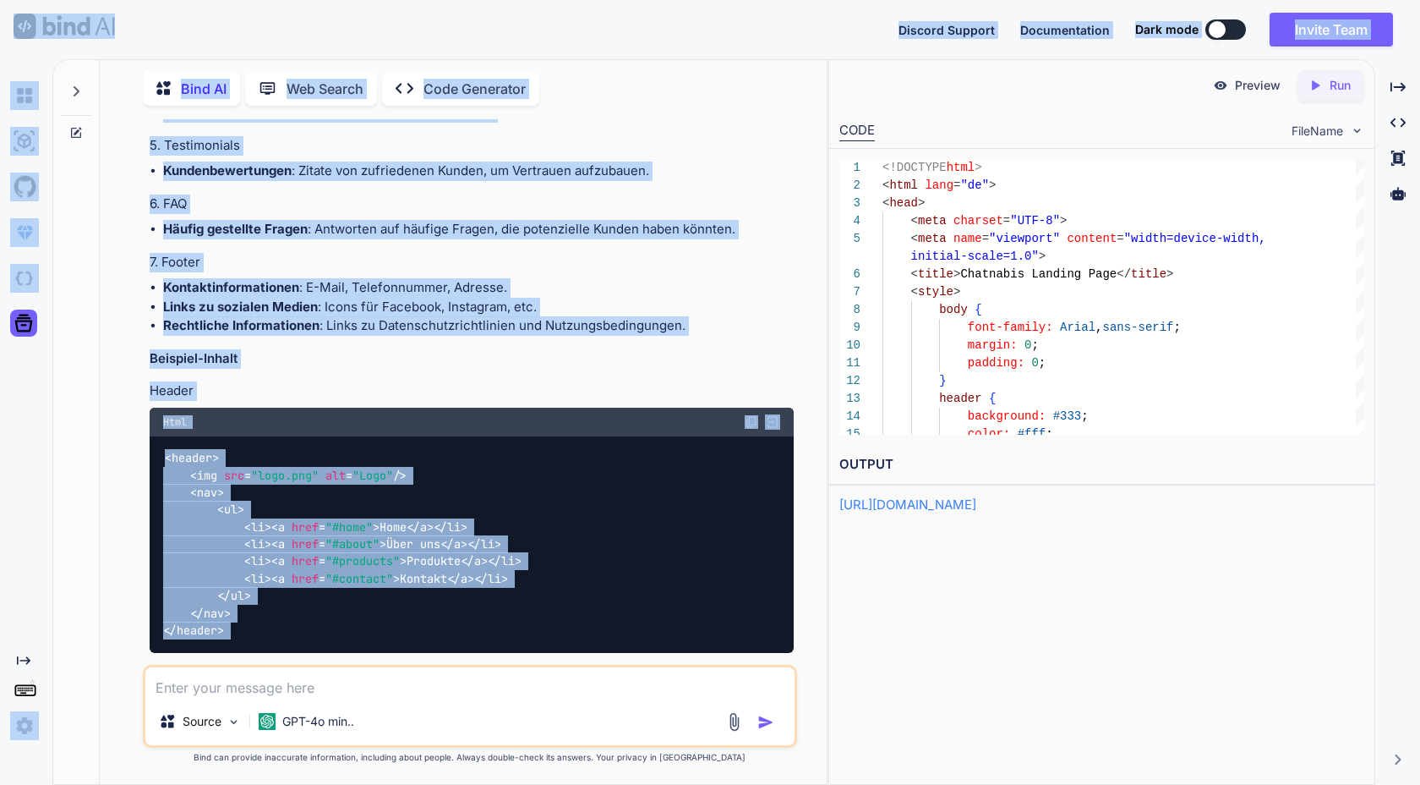
drag, startPoint x: 238, startPoint y: 480, endPoint x: 156, endPoint y: 50, distance: 438.2
click at [156, 49] on div "Discord Support Documentation Dark mode Invite Team Created with Pixso. Created…" at bounding box center [710, 392] width 1420 height 785
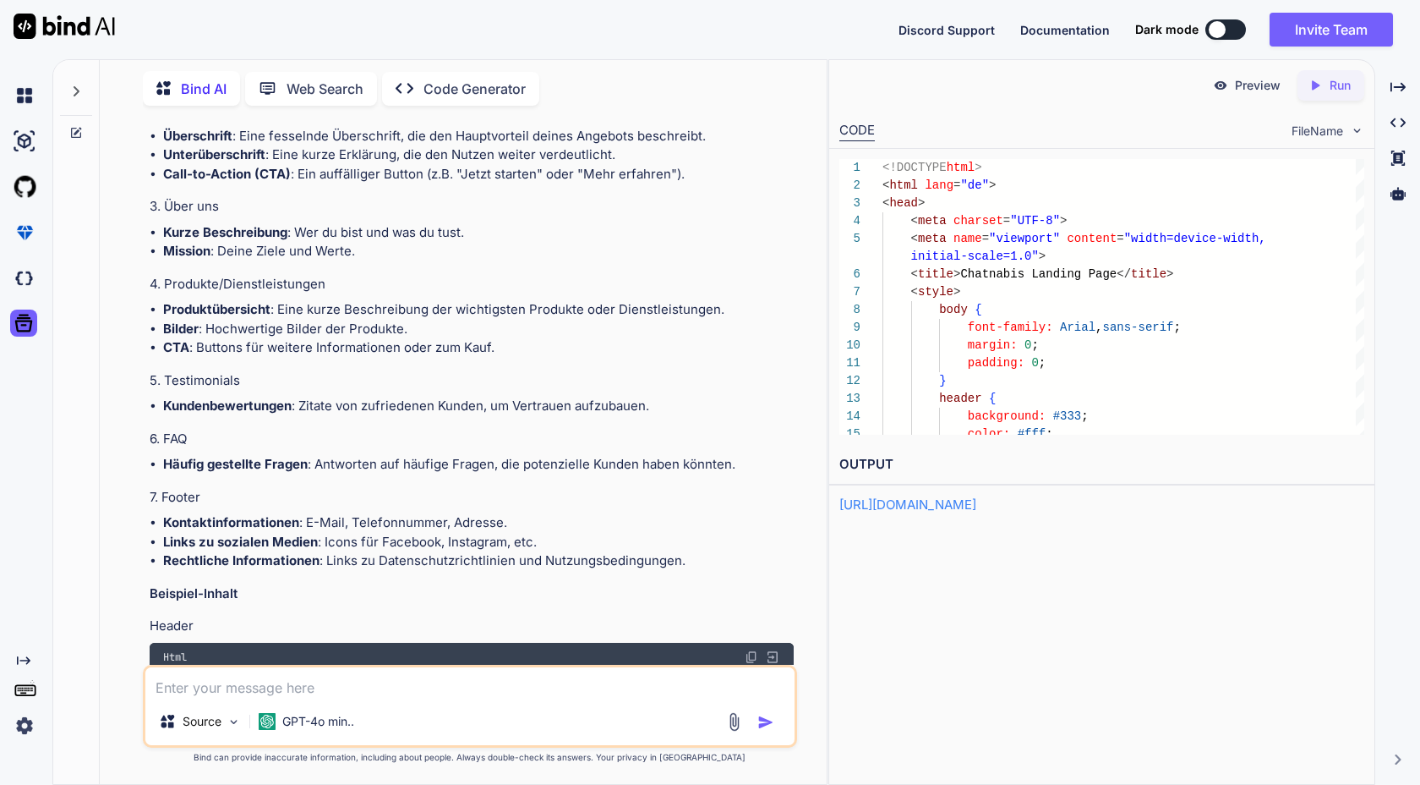
click at [1336, 98] on div "Created with Pixso. Run" at bounding box center [1331, 85] width 67 height 30
